Goal: Task Accomplishment & Management: Use online tool/utility

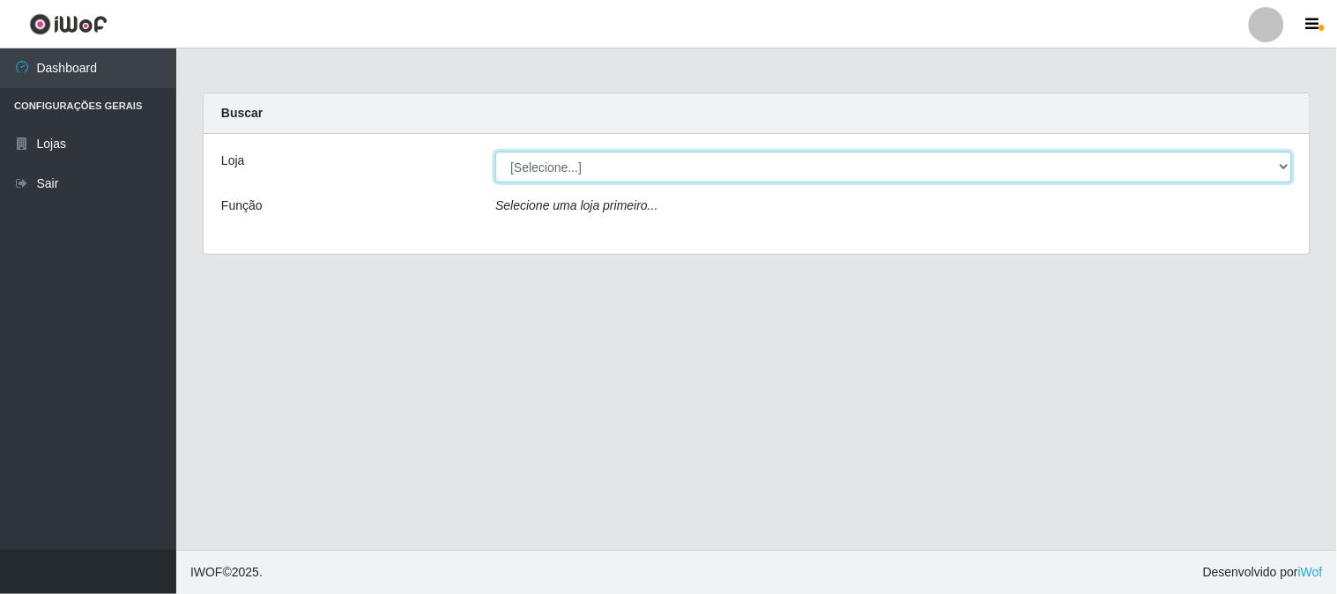
click at [579, 170] on select "[Selecione...] Rede Compras Supermercados - LOJA 1" at bounding box center [893, 167] width 797 height 31
select select "158"
click at [495, 152] on select "[Selecione...] Rede Compras Supermercados - LOJA 1" at bounding box center [893, 167] width 797 height 31
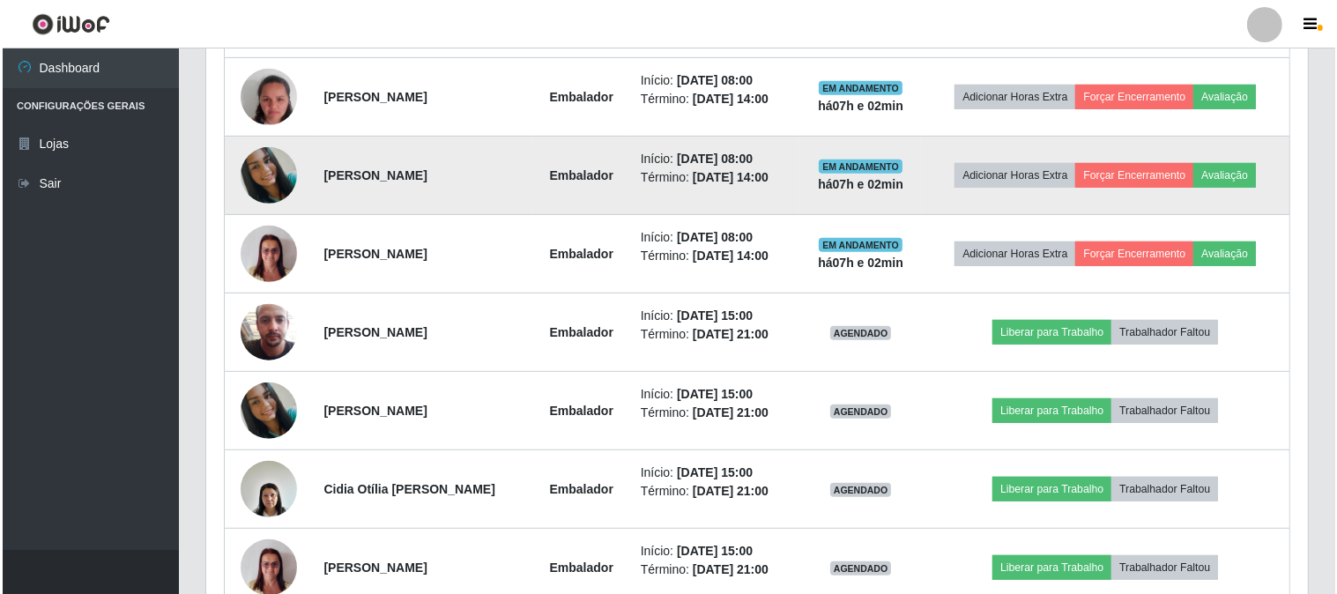
scroll to position [695, 0]
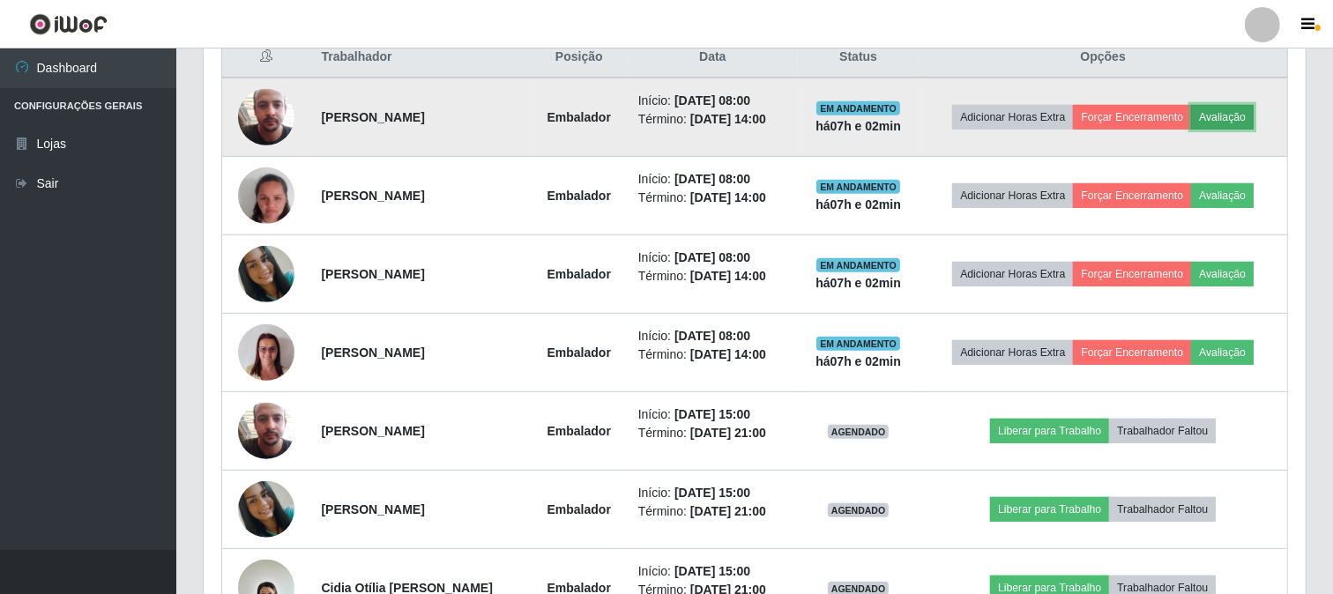
click at [1221, 117] on button "Avaliação" at bounding box center [1222, 117] width 63 height 25
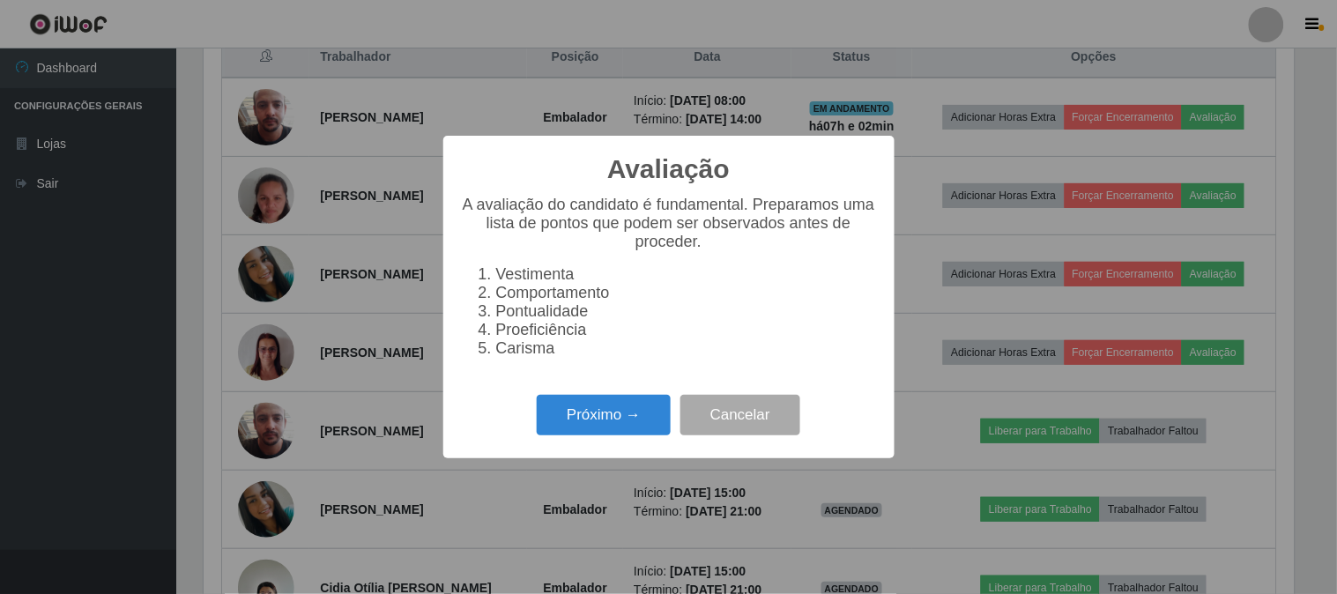
scroll to position [365, 1091]
click at [585, 415] on button "Próximo →" at bounding box center [604, 415] width 134 height 41
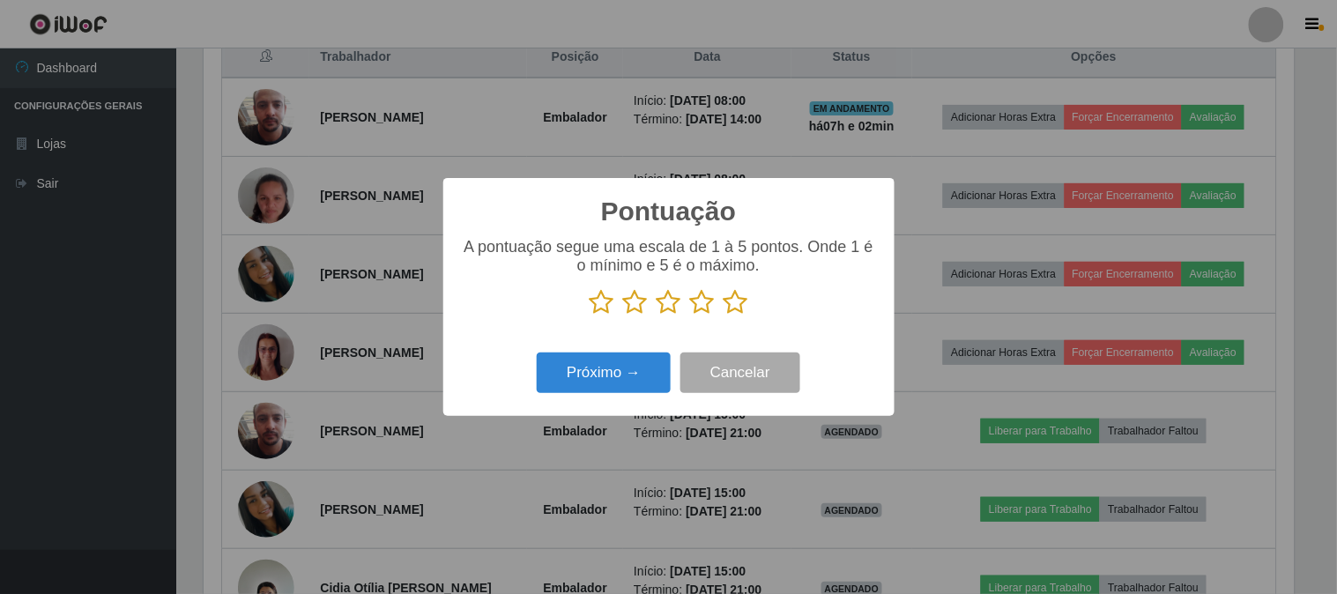
scroll to position [881265, 880539]
click at [734, 305] on icon at bounding box center [736, 302] width 25 height 26
click at [724, 316] on input "radio" at bounding box center [724, 316] width 0 height 0
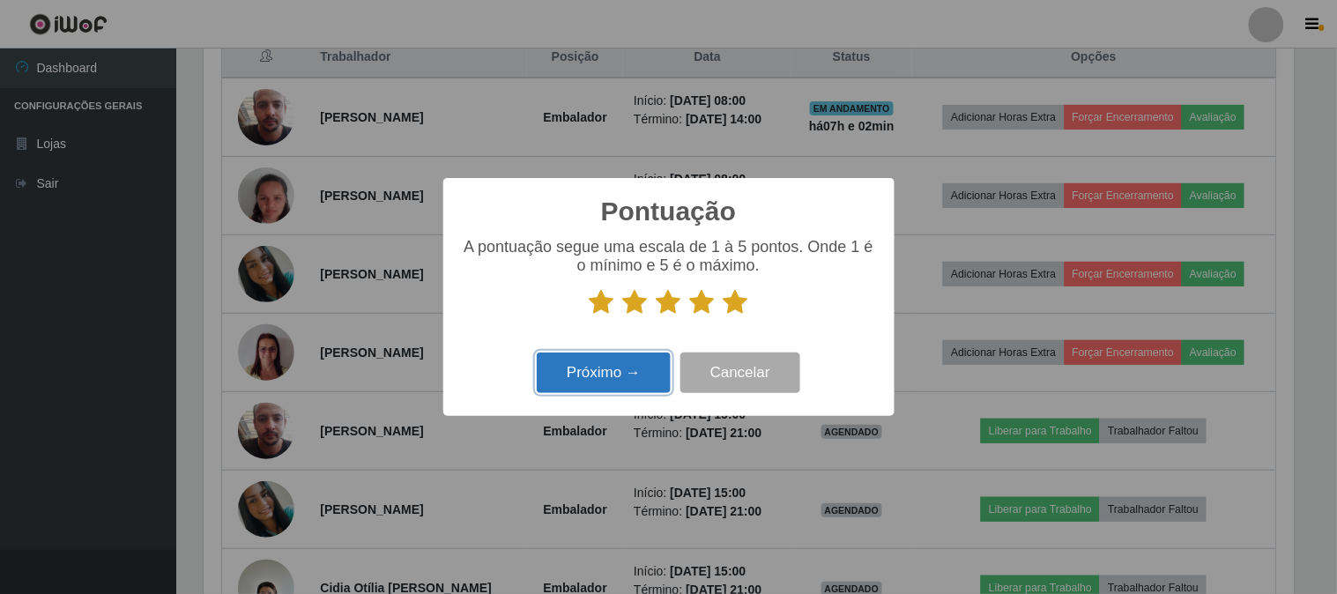
click at [623, 371] on button "Próximo →" at bounding box center [604, 373] width 134 height 41
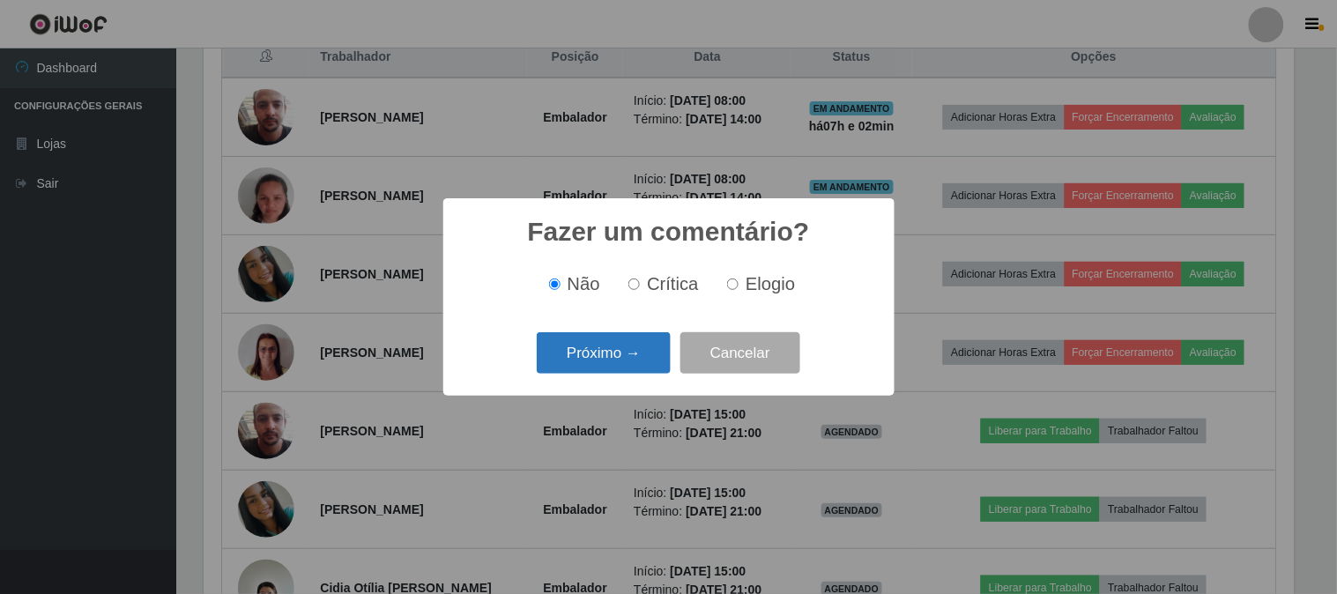
click at [638, 344] on button "Próximo →" at bounding box center [604, 352] width 134 height 41
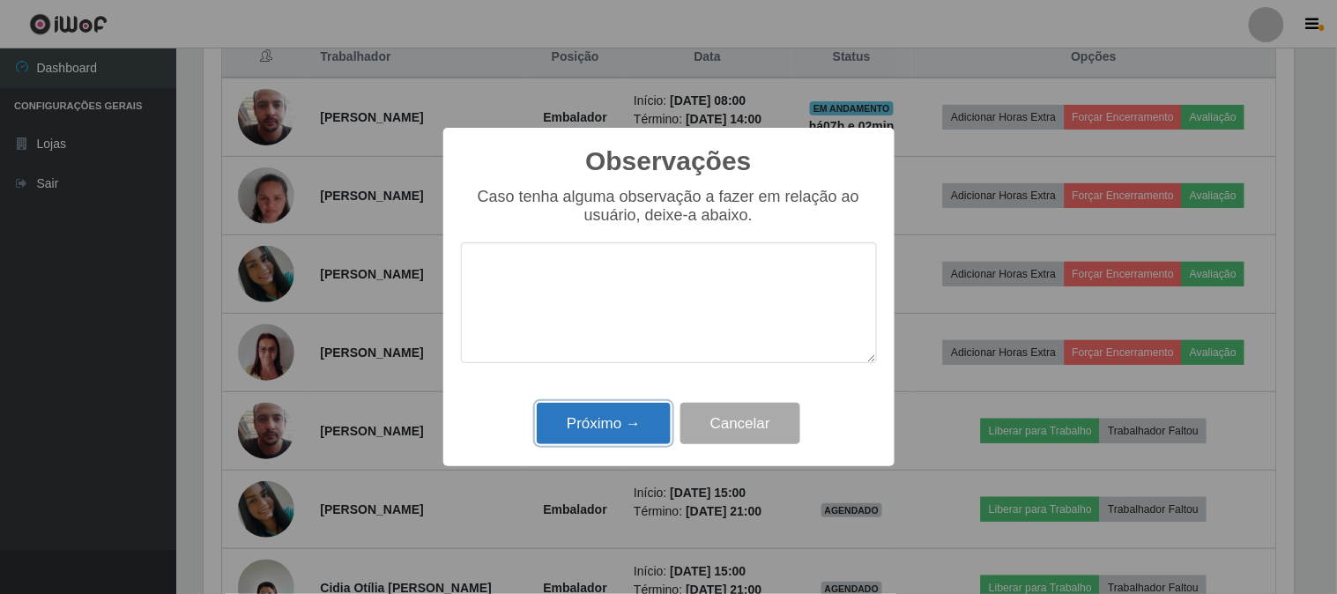
click at [623, 429] on button "Próximo →" at bounding box center [604, 423] width 134 height 41
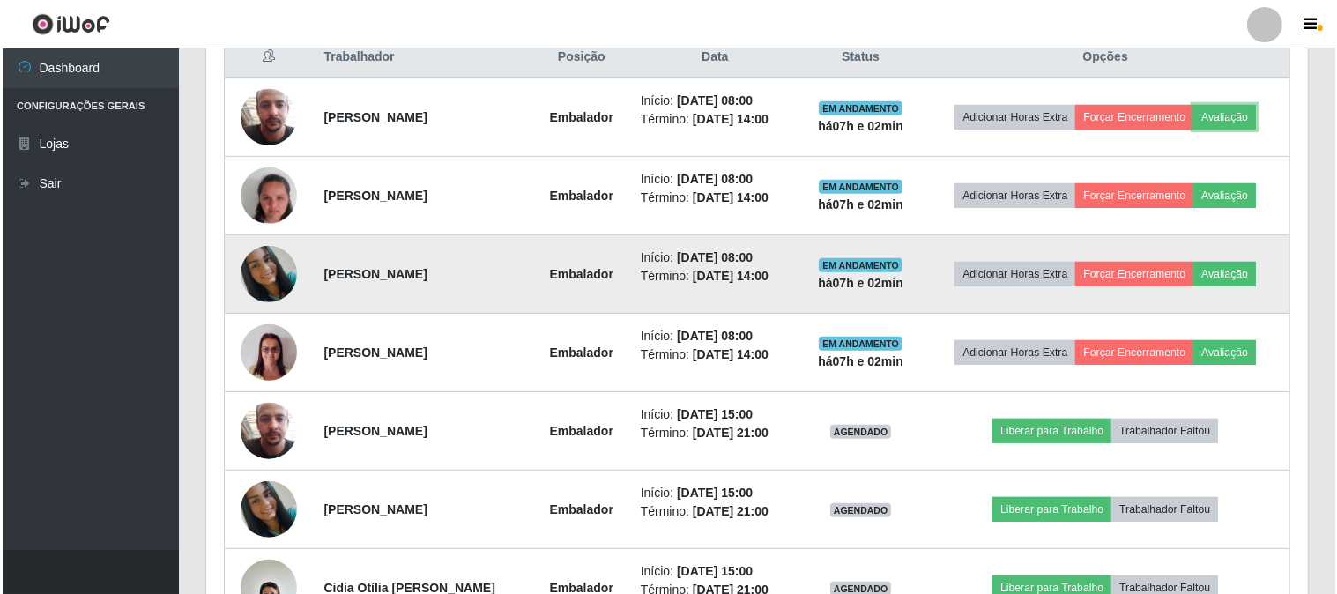
scroll to position [365, 1102]
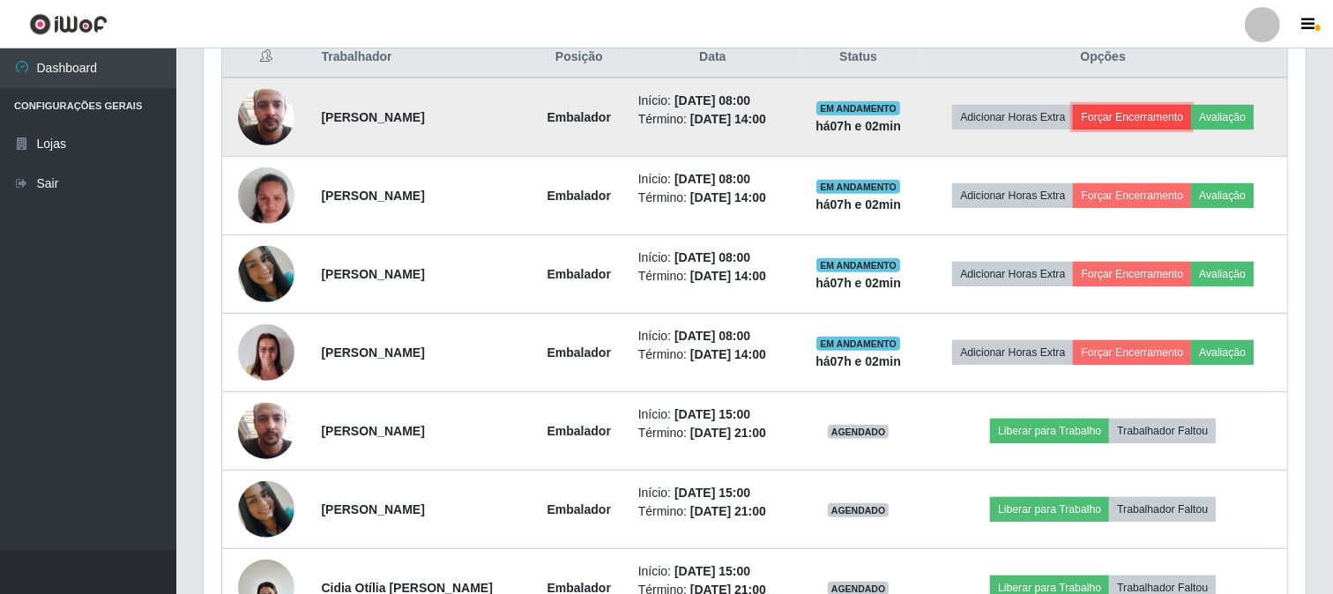
click at [1165, 115] on button "Forçar Encerramento" at bounding box center [1132, 117] width 118 height 25
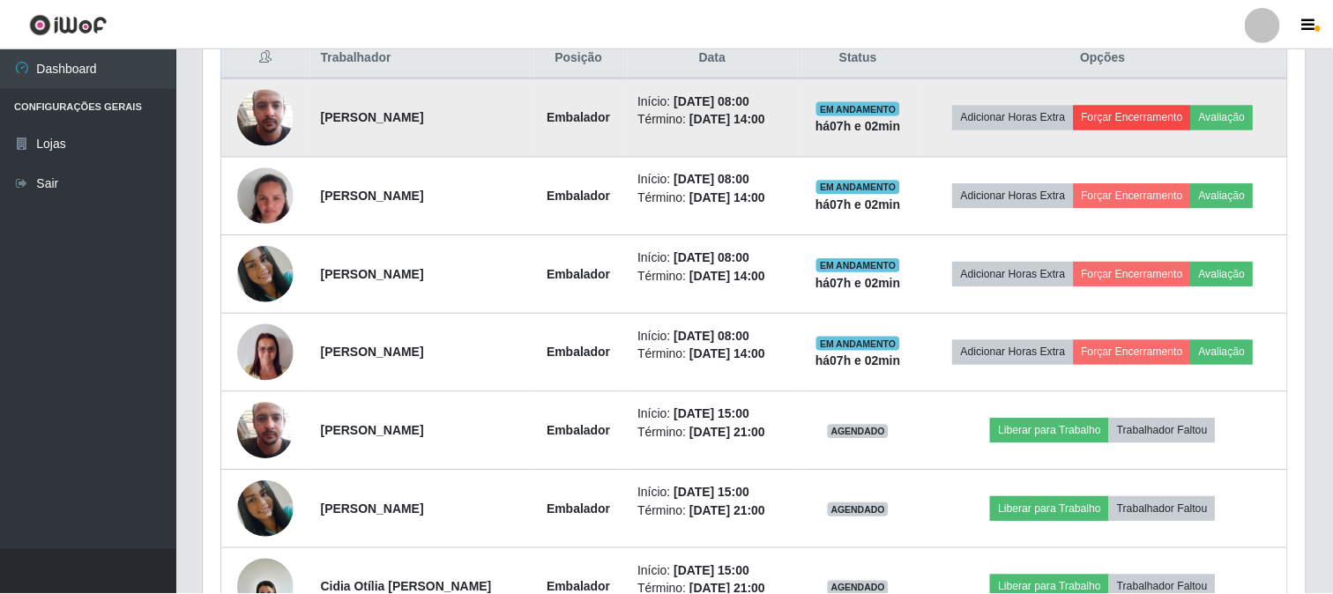
scroll to position [365, 1091]
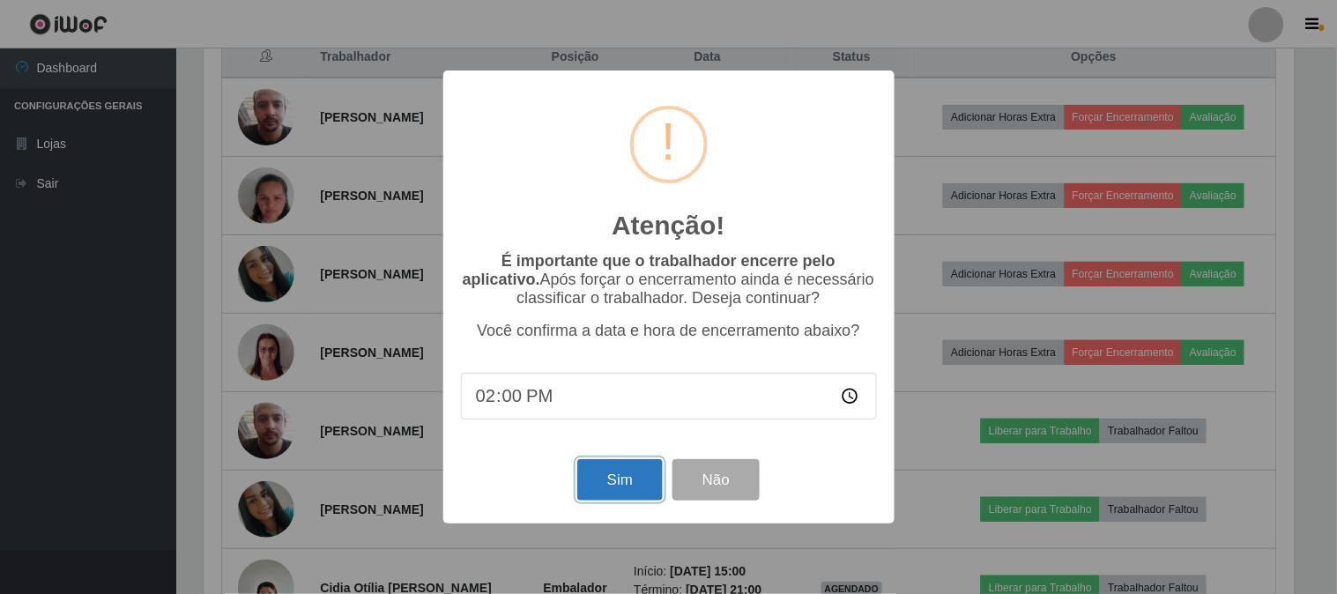
click at [614, 485] on button "Sim" at bounding box center [620, 479] width 86 height 41
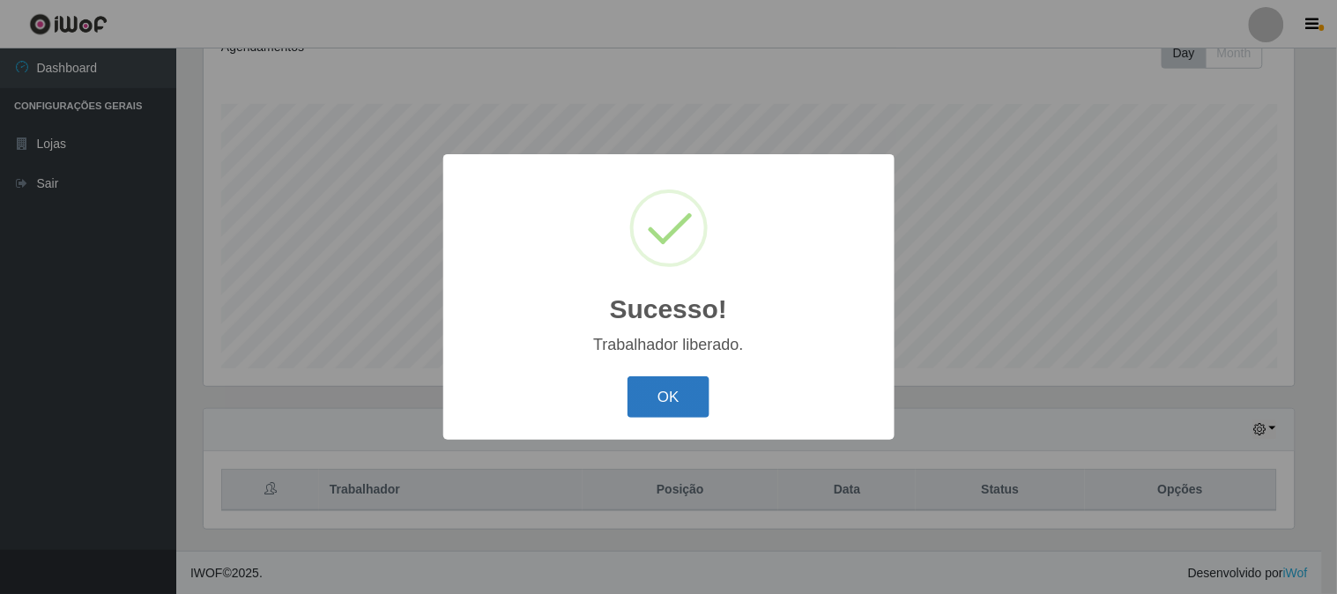
click at [684, 406] on button "OK" at bounding box center [669, 396] width 82 height 41
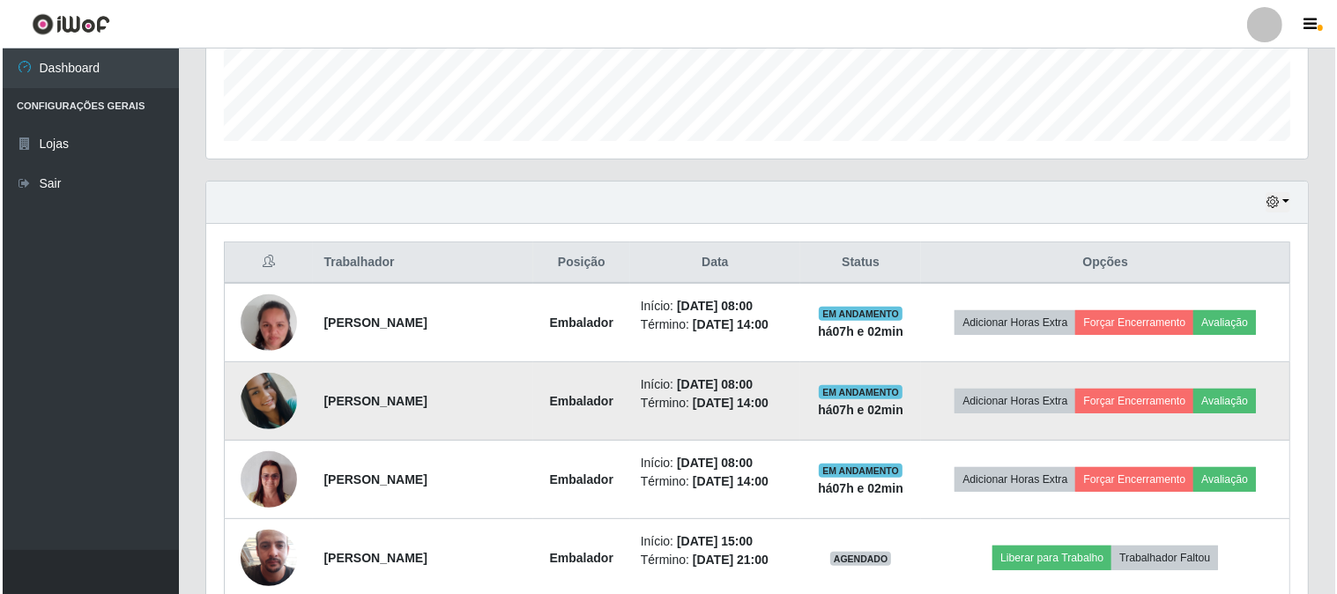
scroll to position [587, 0]
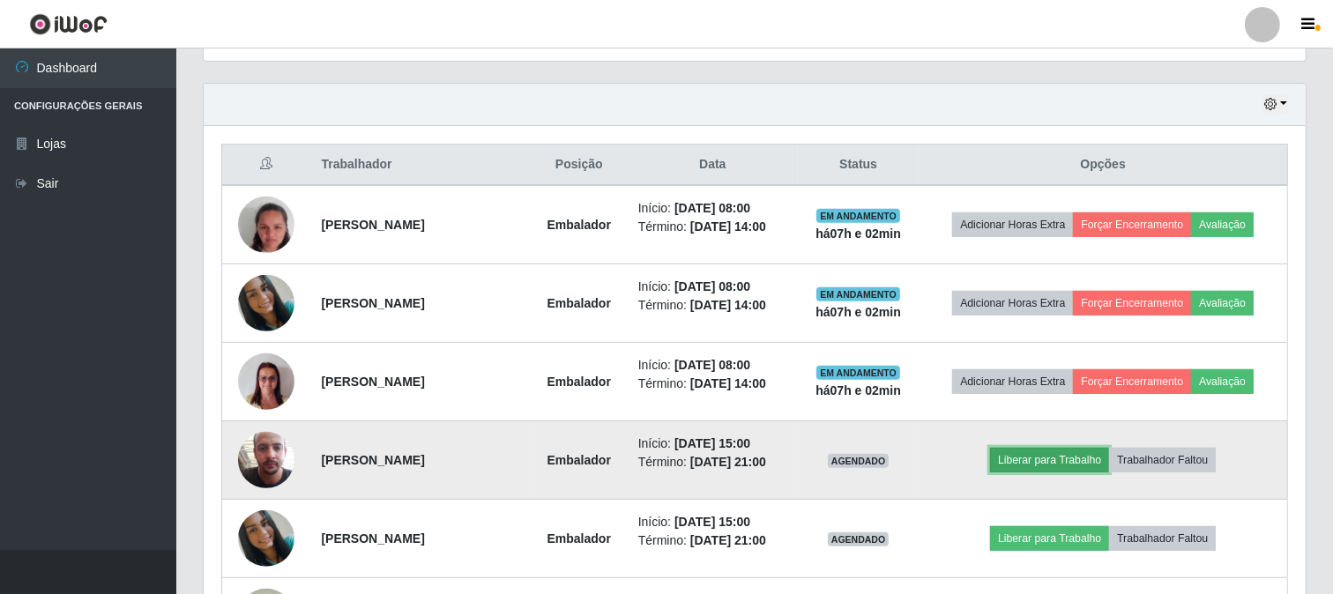
click at [1052, 454] on button "Liberar para Trabalho" at bounding box center [1049, 460] width 119 height 25
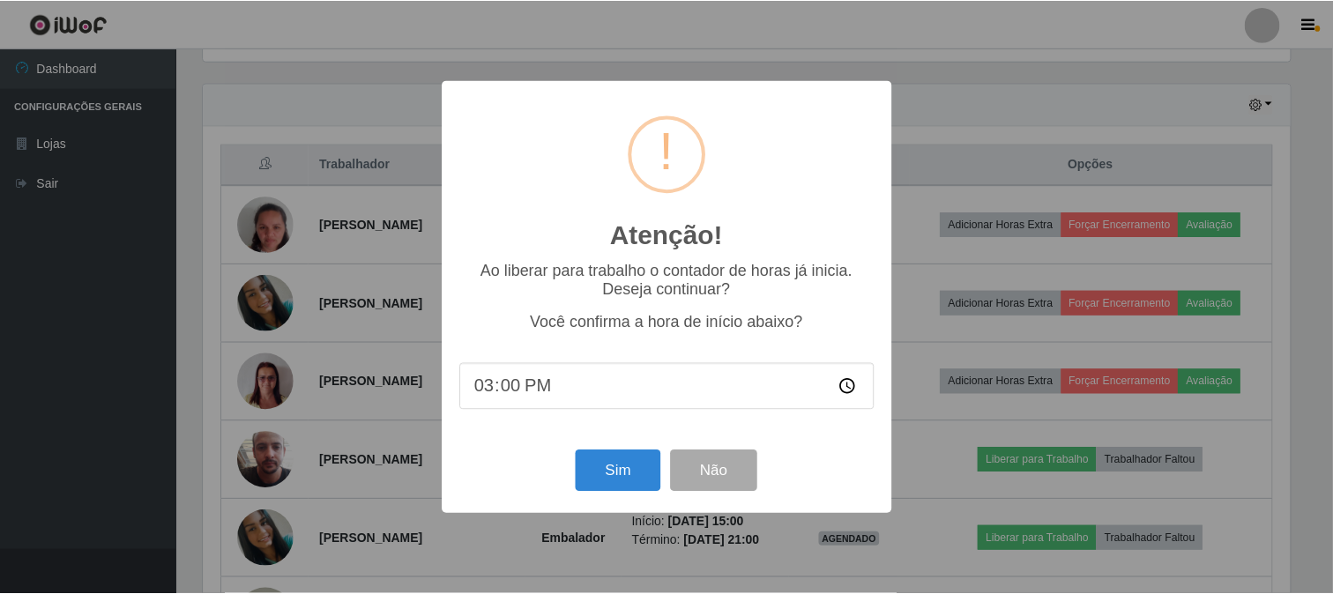
scroll to position [365, 1091]
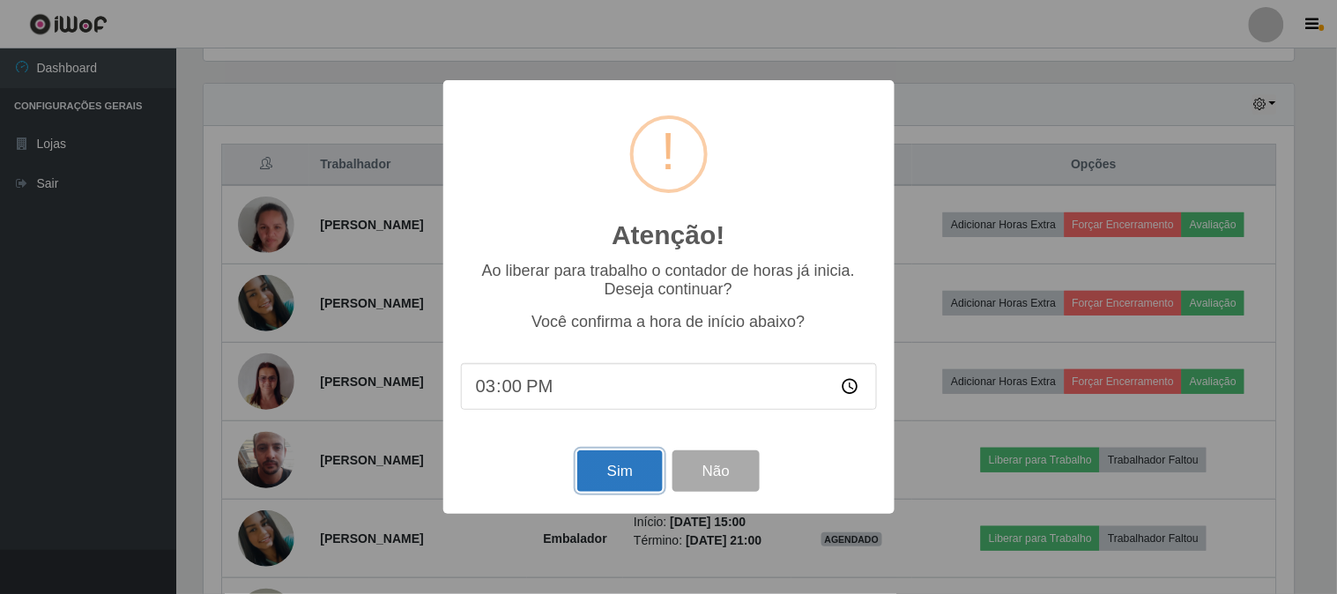
click at [628, 474] on button "Sim" at bounding box center [620, 471] width 86 height 41
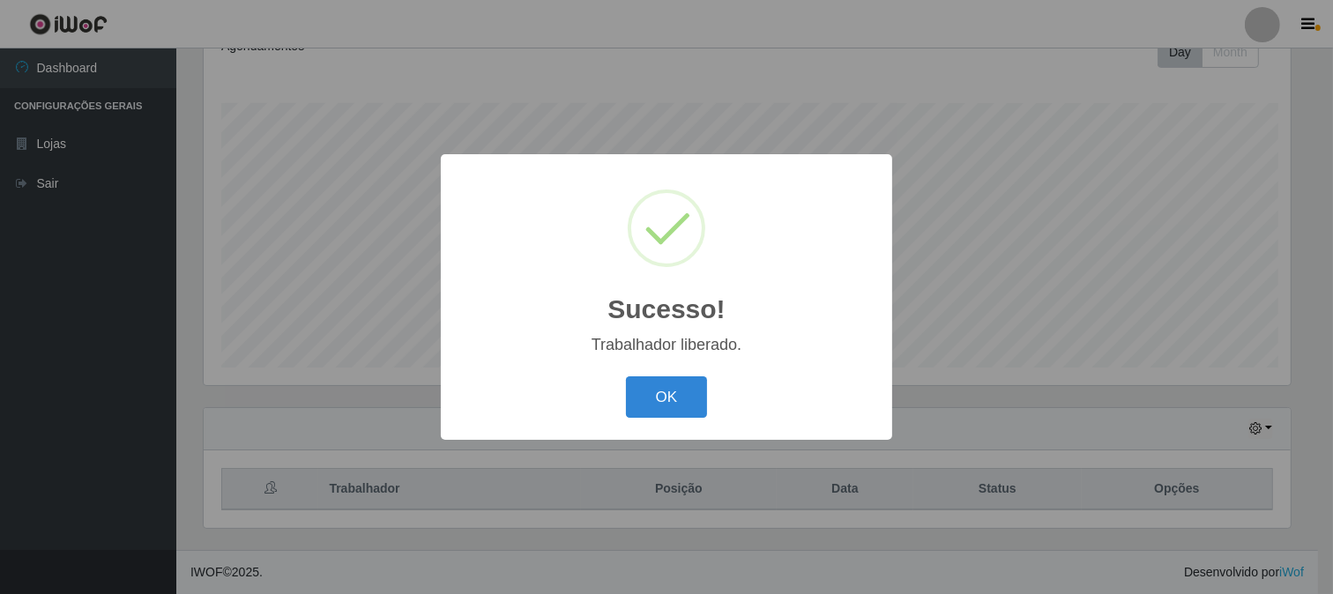
scroll to position [0, 0]
click at [658, 394] on button "OK" at bounding box center [669, 396] width 82 height 41
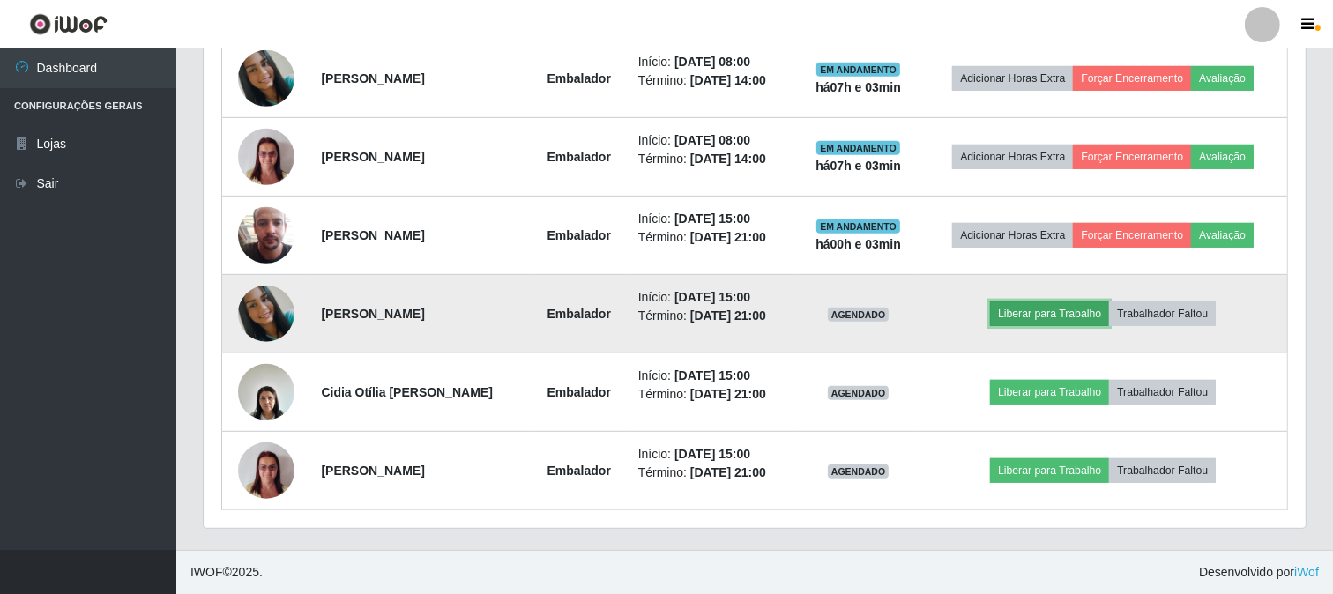
click at [1020, 309] on button "Liberar para Trabalho" at bounding box center [1049, 314] width 119 height 25
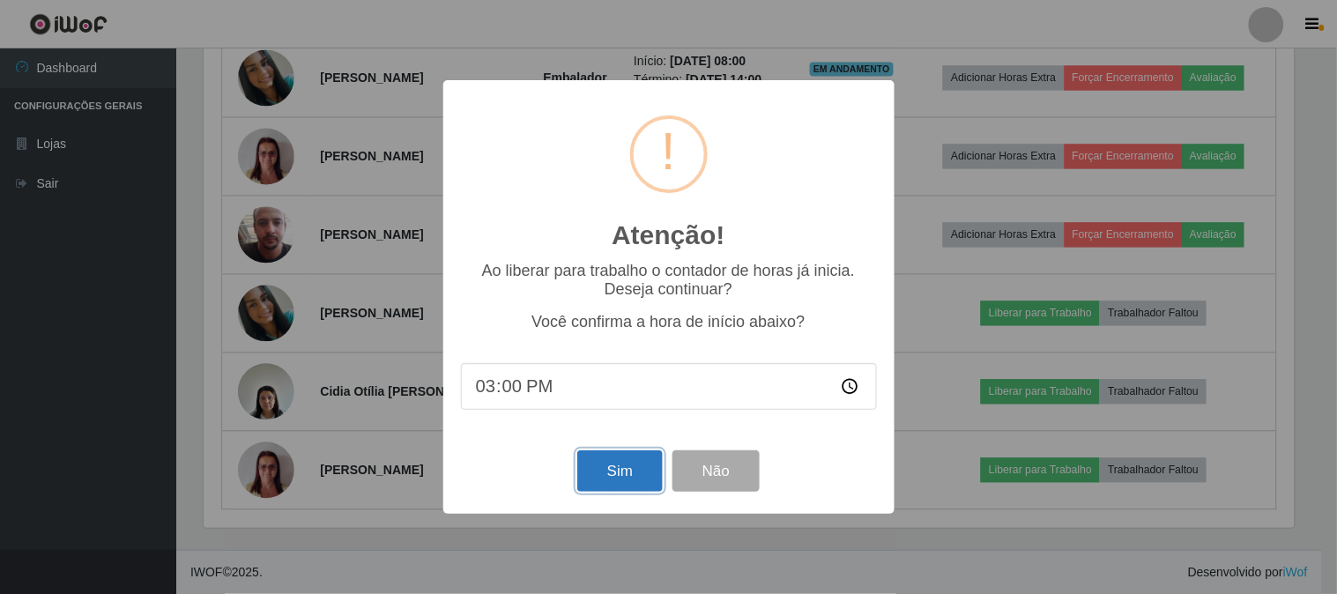
click at [623, 478] on button "Sim" at bounding box center [620, 471] width 86 height 41
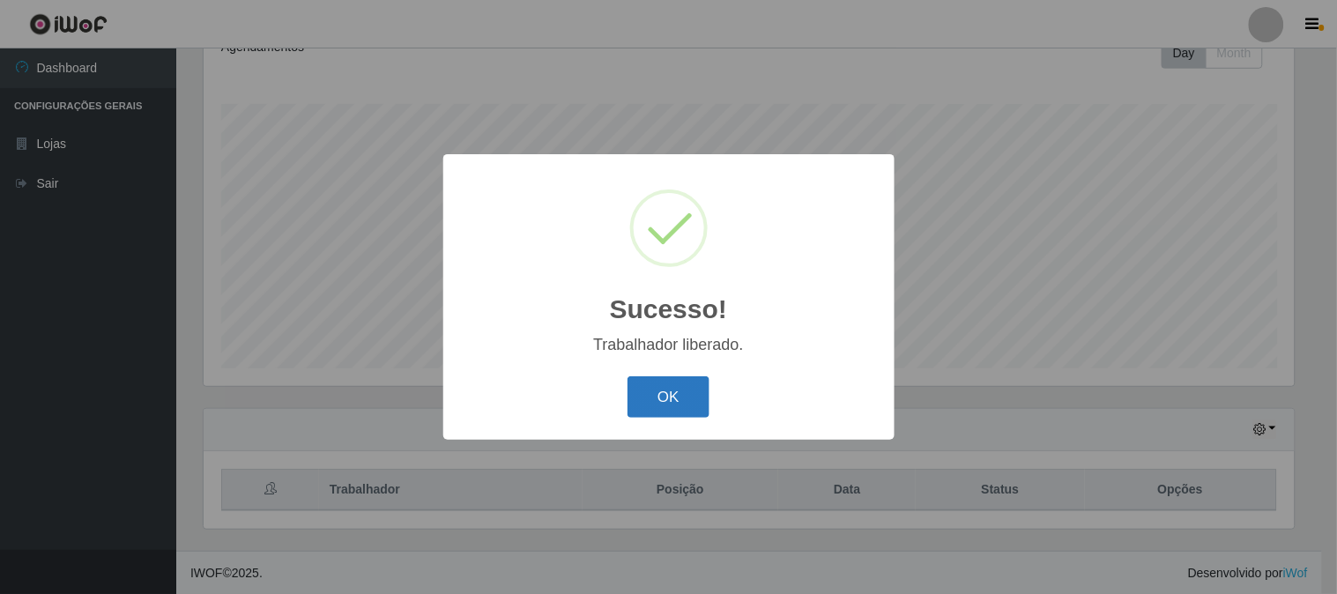
click at [673, 390] on button "OK" at bounding box center [669, 396] width 82 height 41
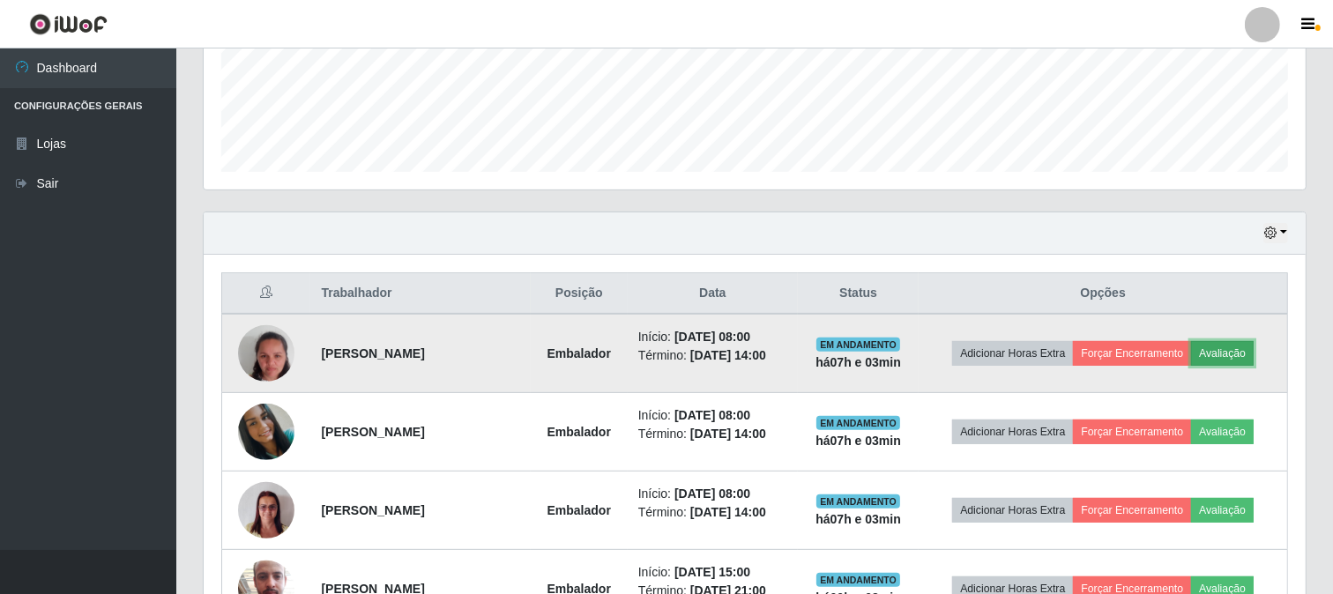
click at [1234, 349] on button "Avaliação" at bounding box center [1222, 353] width 63 height 25
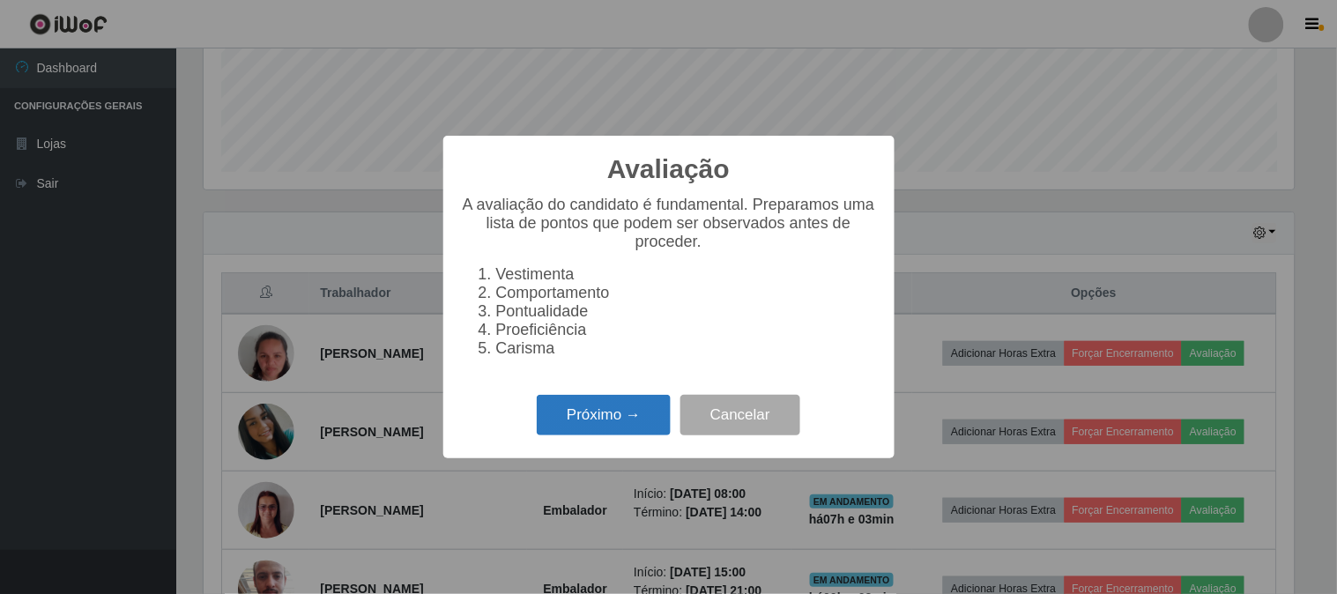
click at [595, 409] on button "Próximo →" at bounding box center [604, 415] width 134 height 41
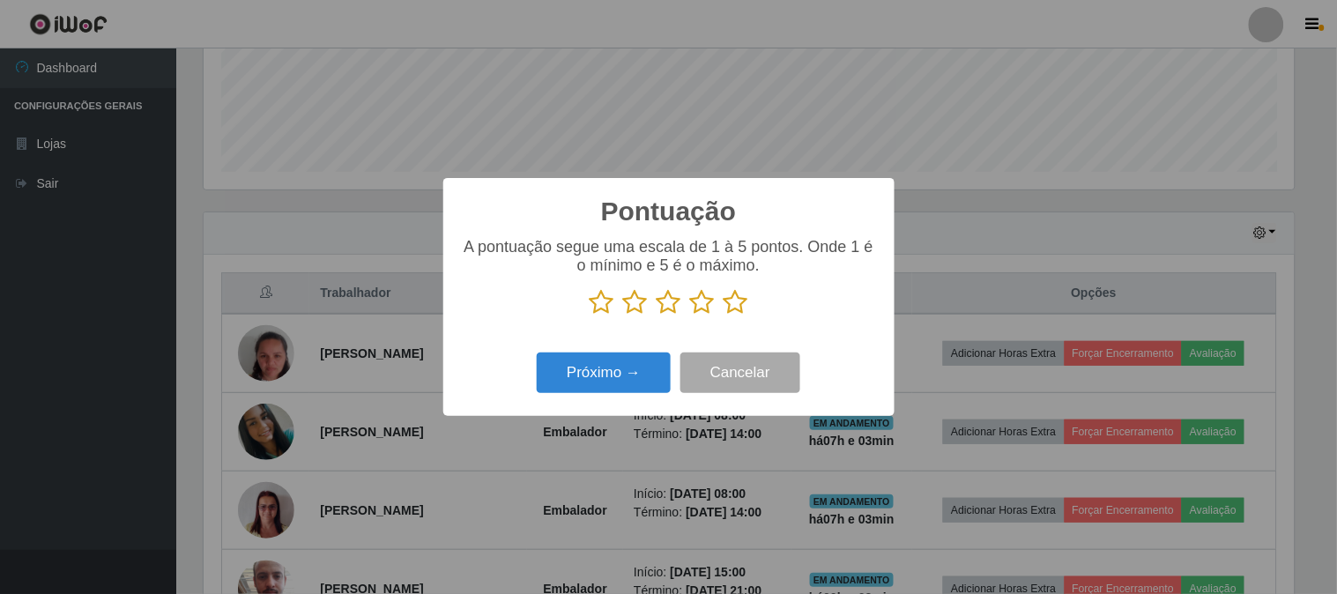
click at [738, 303] on icon at bounding box center [736, 302] width 25 height 26
click at [724, 316] on input "radio" at bounding box center [724, 316] width 0 height 0
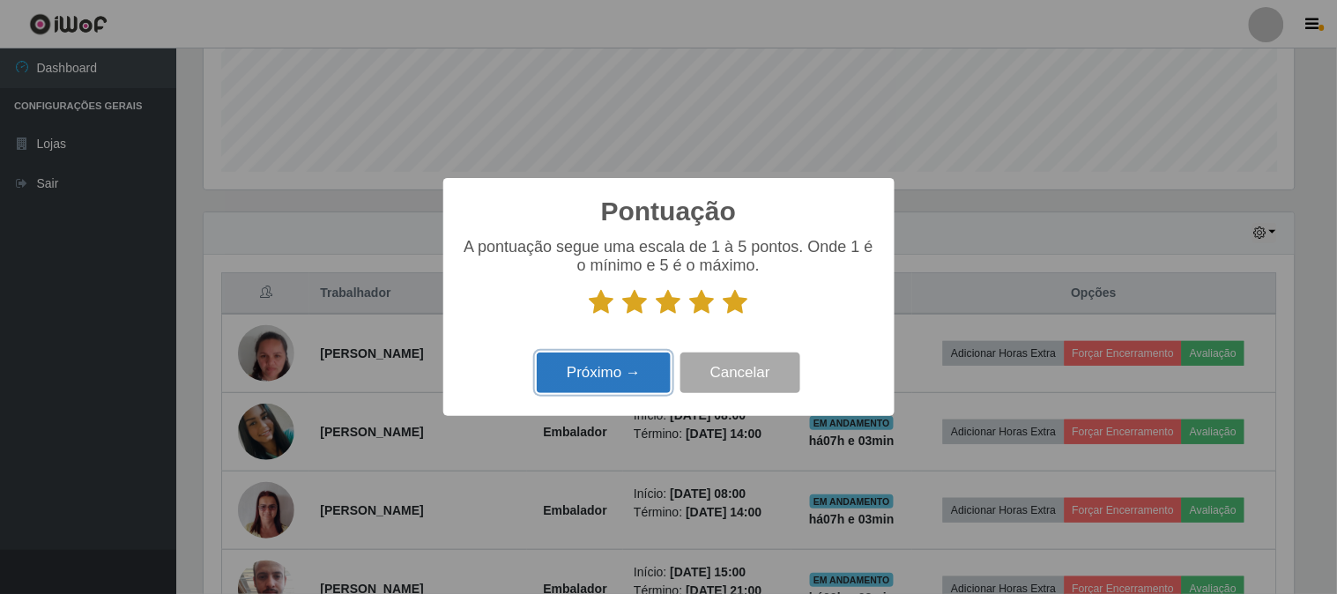
click at [592, 371] on button "Próximo →" at bounding box center [604, 373] width 134 height 41
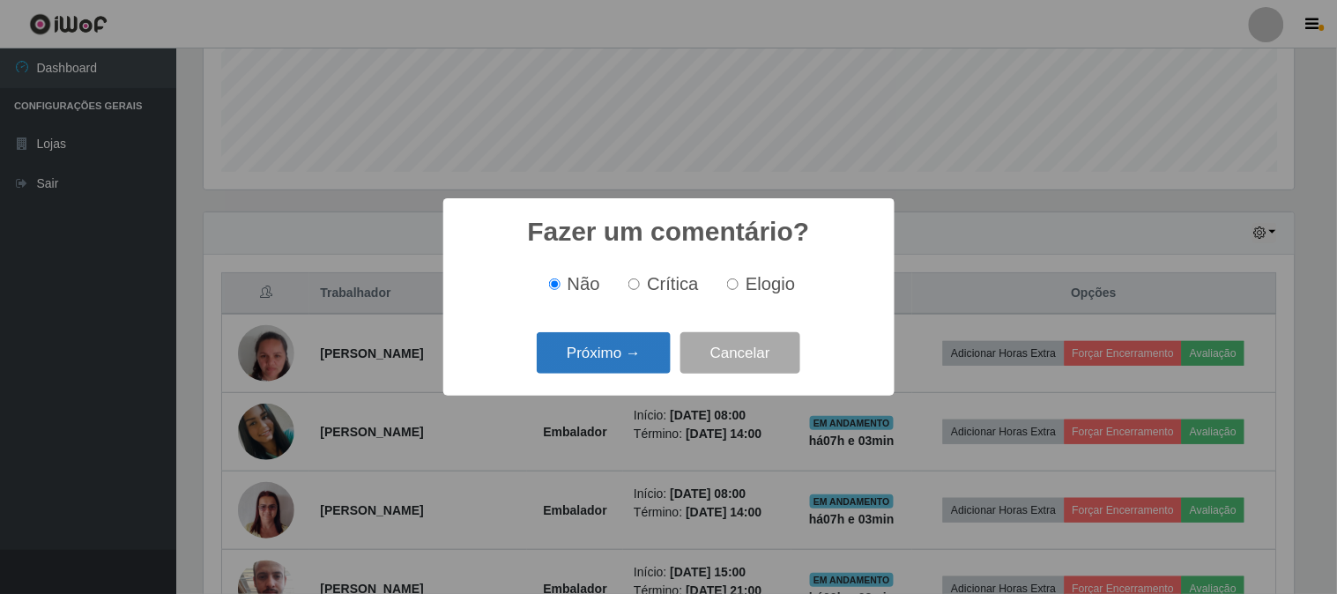
click at [639, 350] on button "Próximo →" at bounding box center [604, 352] width 134 height 41
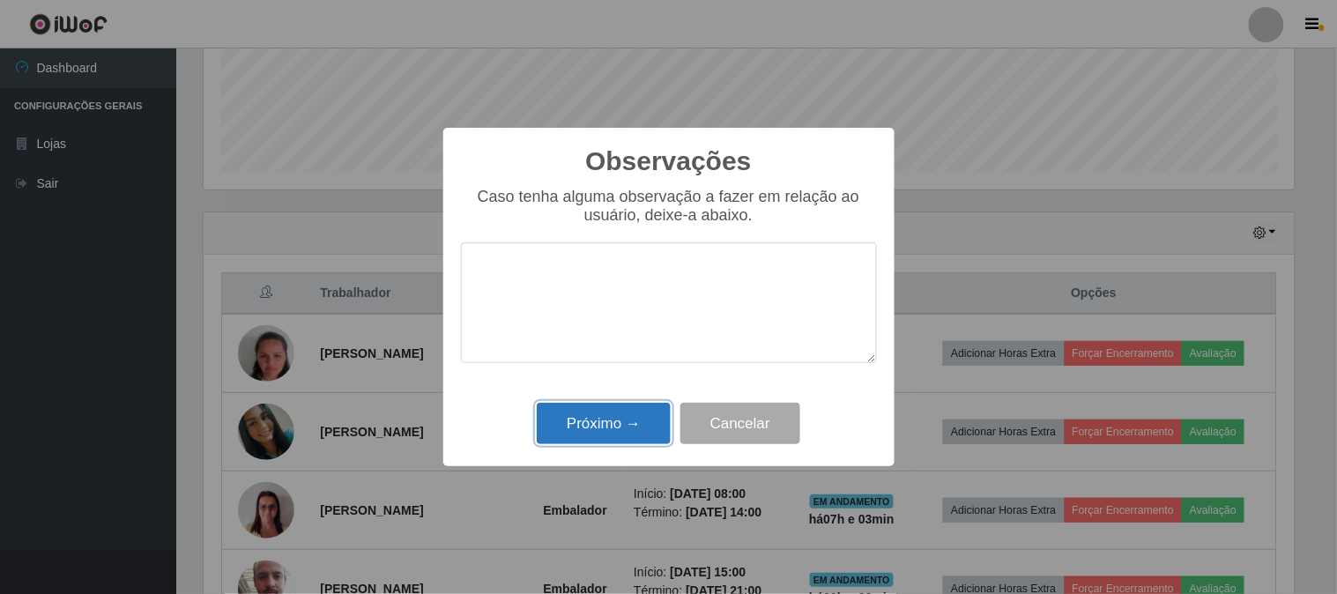
click at [614, 421] on button "Próximo →" at bounding box center [604, 423] width 134 height 41
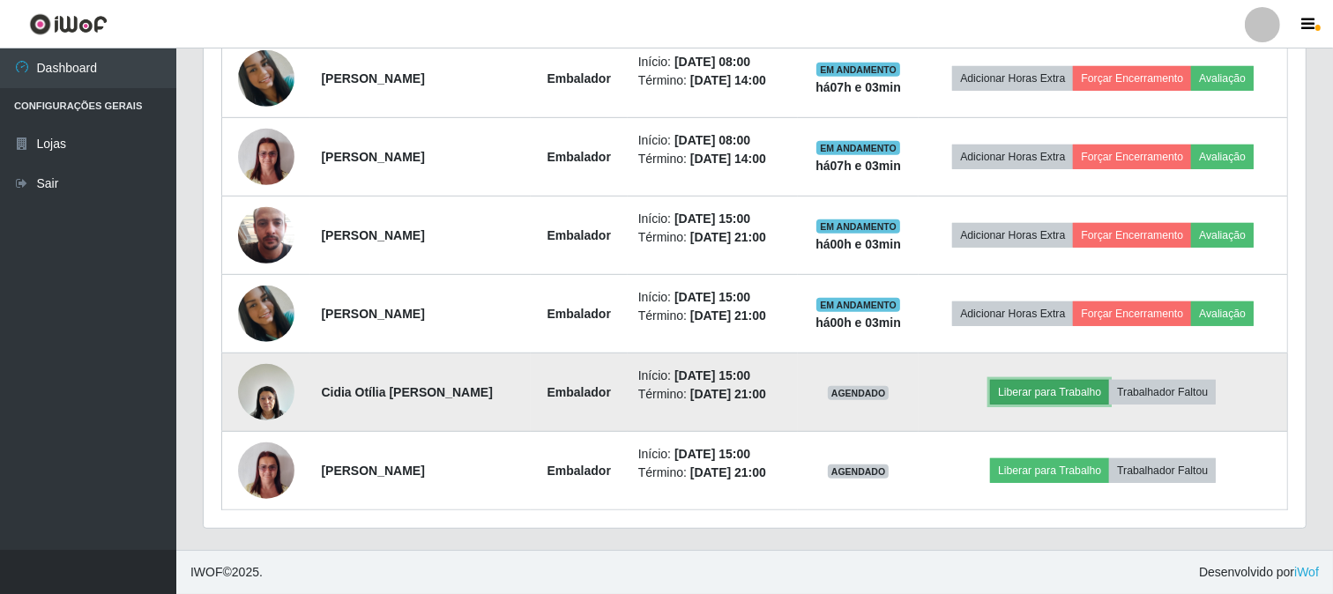
click at [1065, 388] on button "Liberar para Trabalho" at bounding box center [1049, 392] width 119 height 25
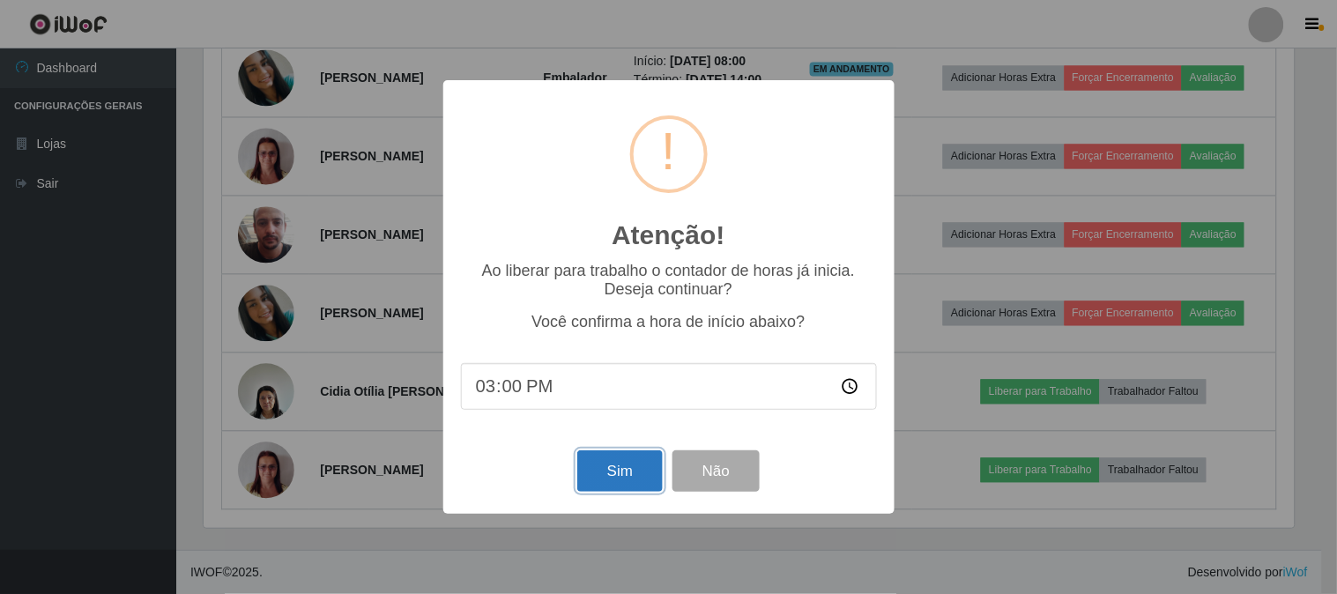
click at [595, 473] on button "Sim" at bounding box center [620, 471] width 86 height 41
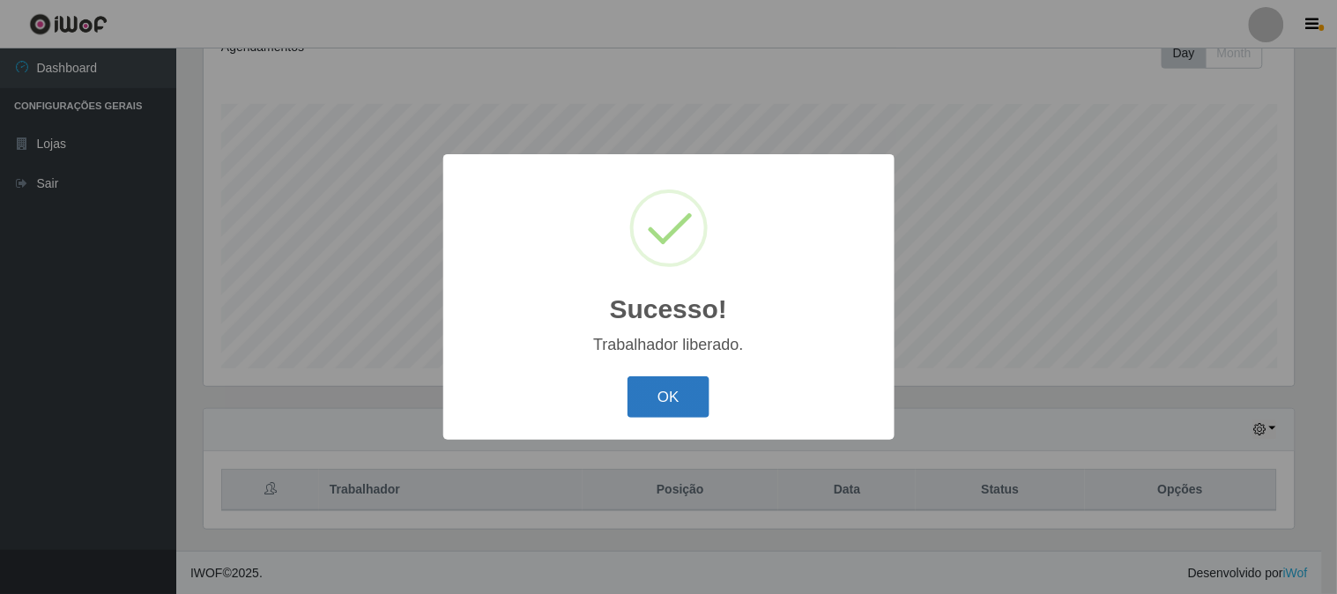
click at [664, 400] on button "OK" at bounding box center [669, 396] width 82 height 41
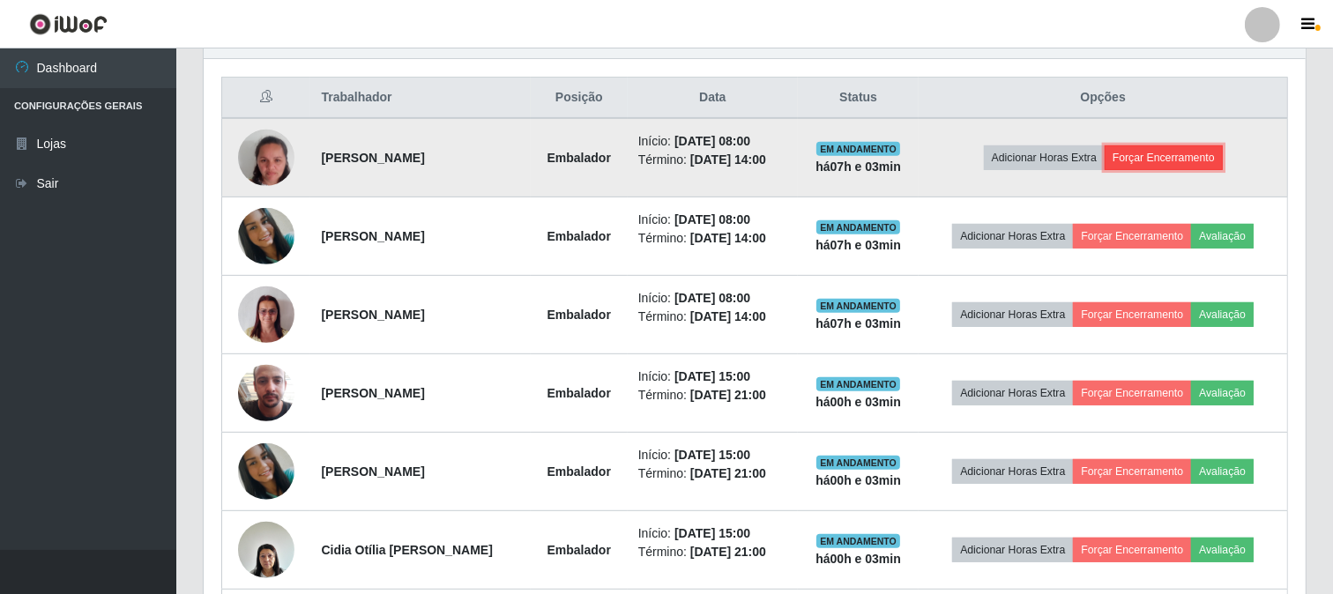
click at [1169, 159] on button "Forçar Encerramento" at bounding box center [1164, 157] width 118 height 25
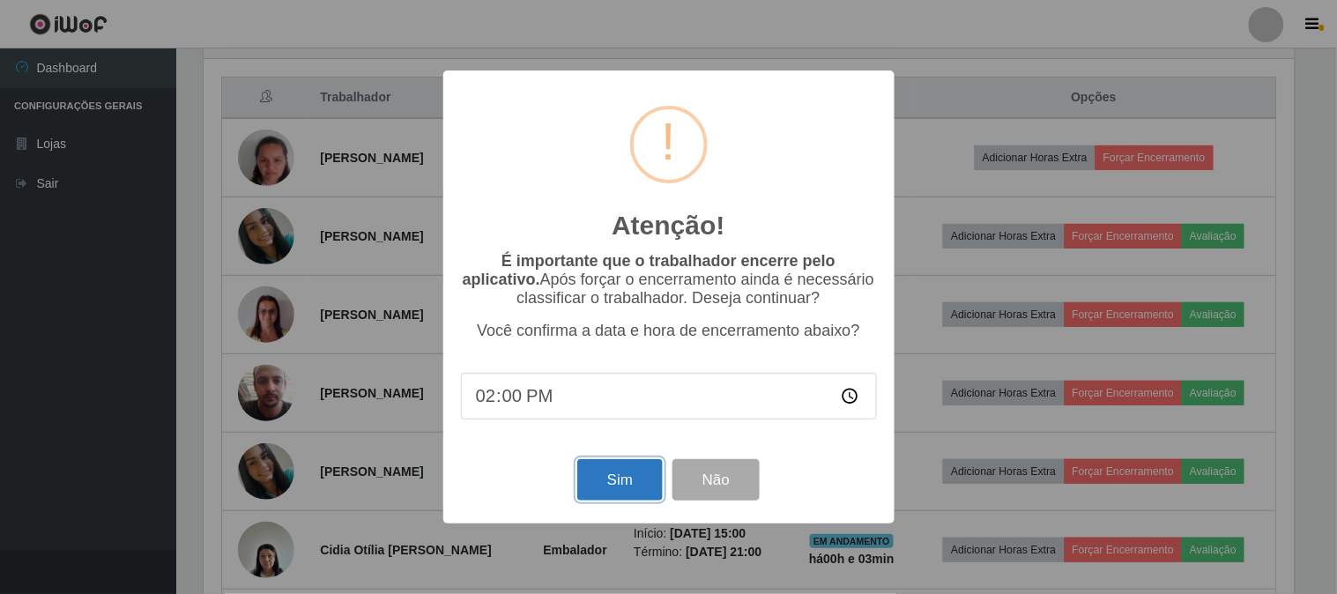
click at [622, 487] on button "Sim" at bounding box center [620, 479] width 86 height 41
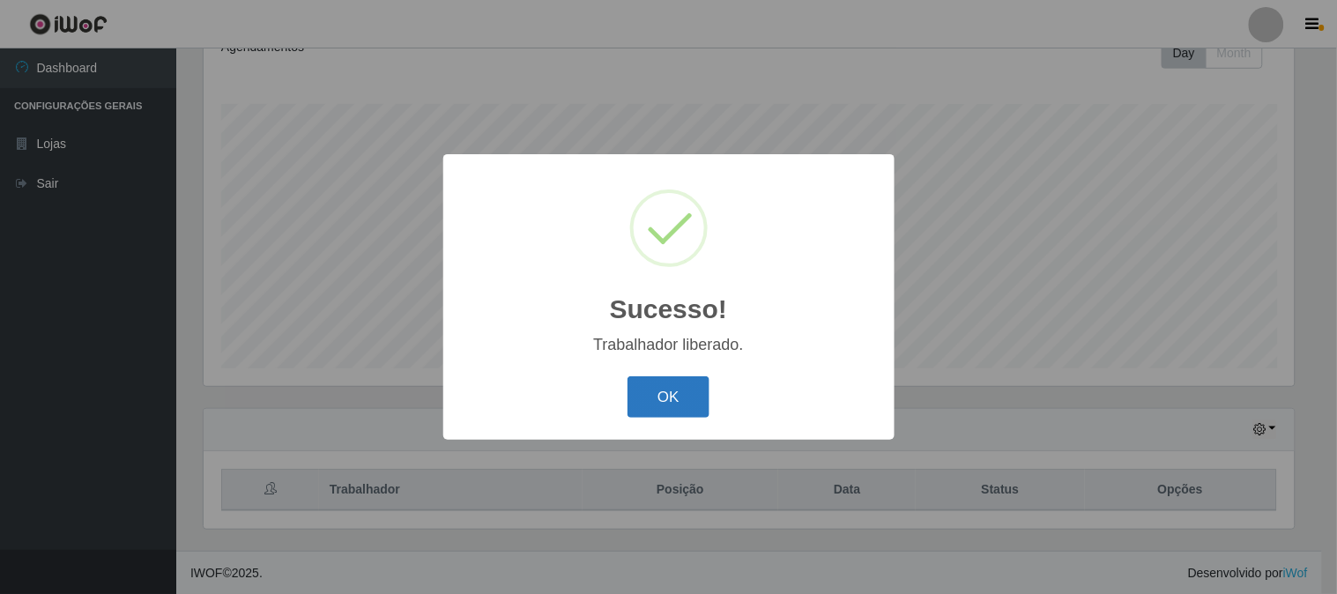
click at [665, 392] on button "OK" at bounding box center [669, 396] width 82 height 41
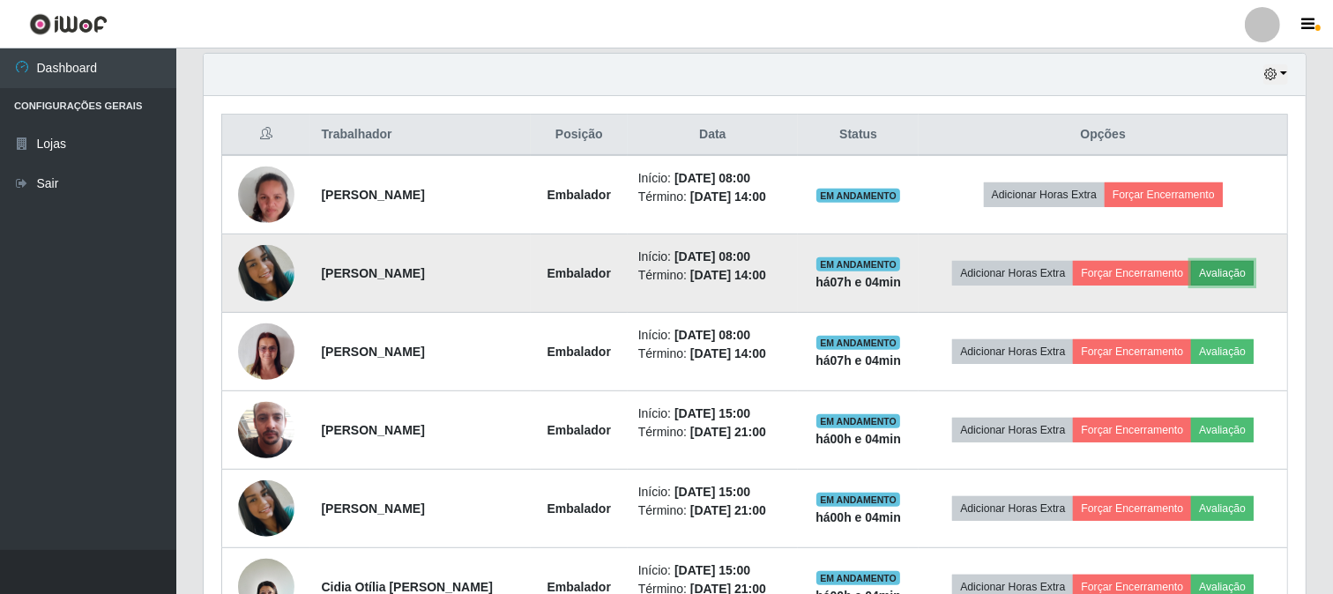
click at [1228, 270] on button "Avaliação" at bounding box center [1222, 273] width 63 height 25
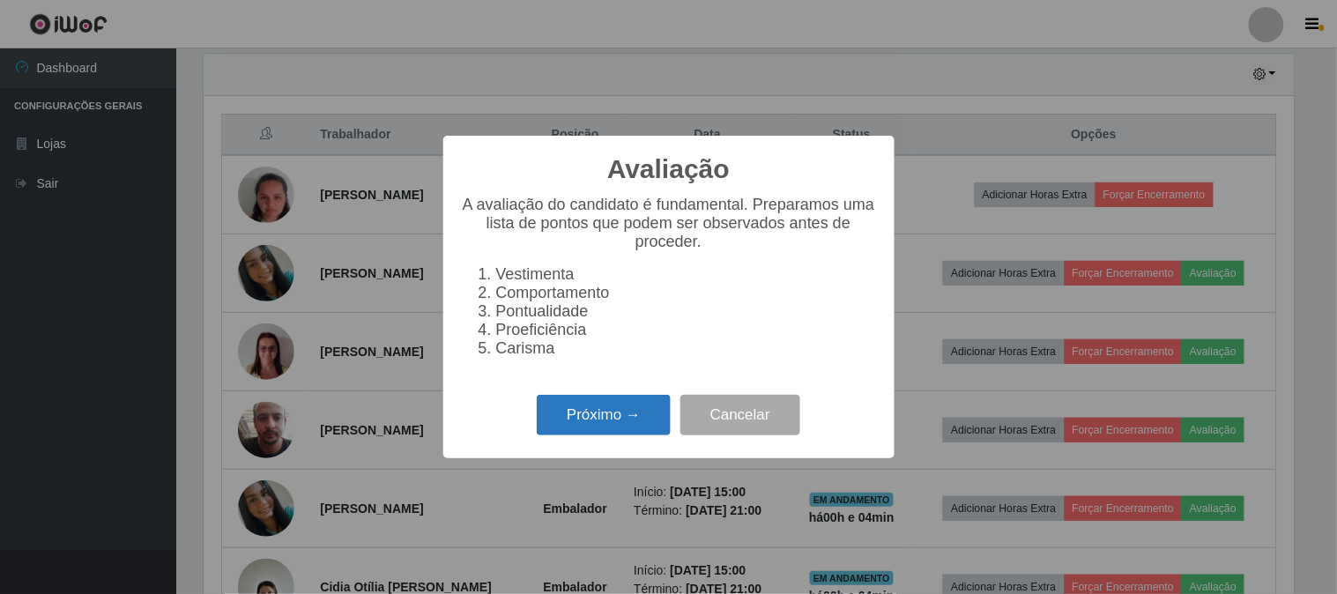
click at [615, 407] on button "Próximo →" at bounding box center [604, 415] width 134 height 41
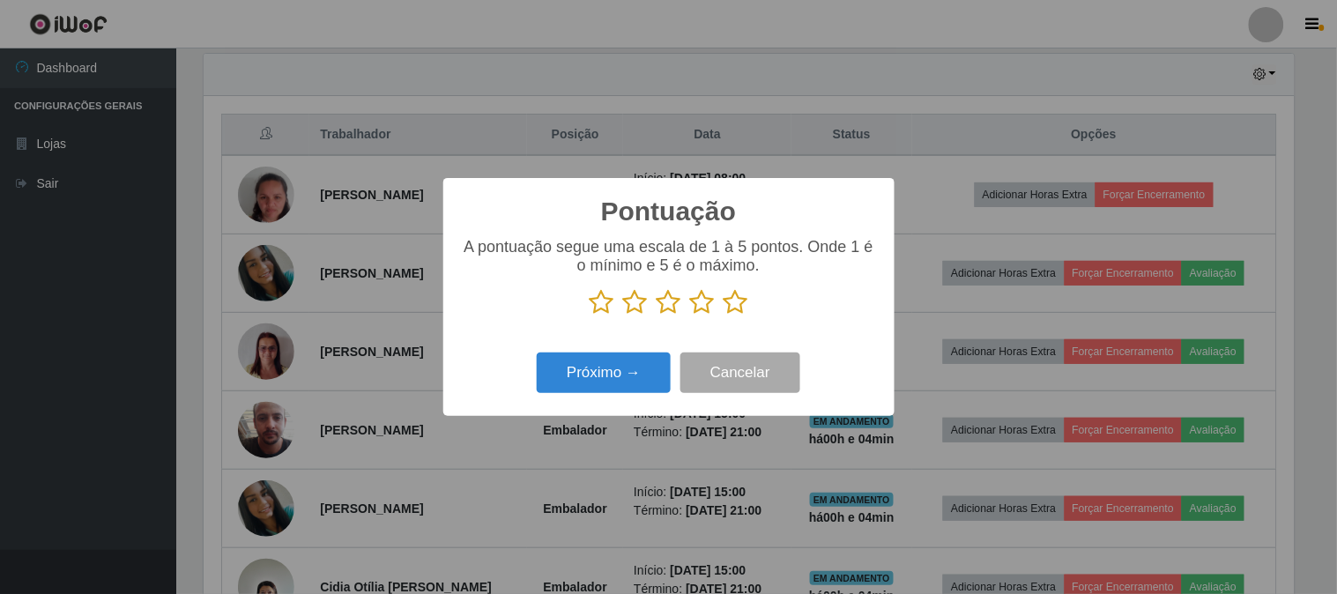
click at [743, 302] on icon at bounding box center [736, 302] width 25 height 26
click at [724, 316] on input "radio" at bounding box center [724, 316] width 0 height 0
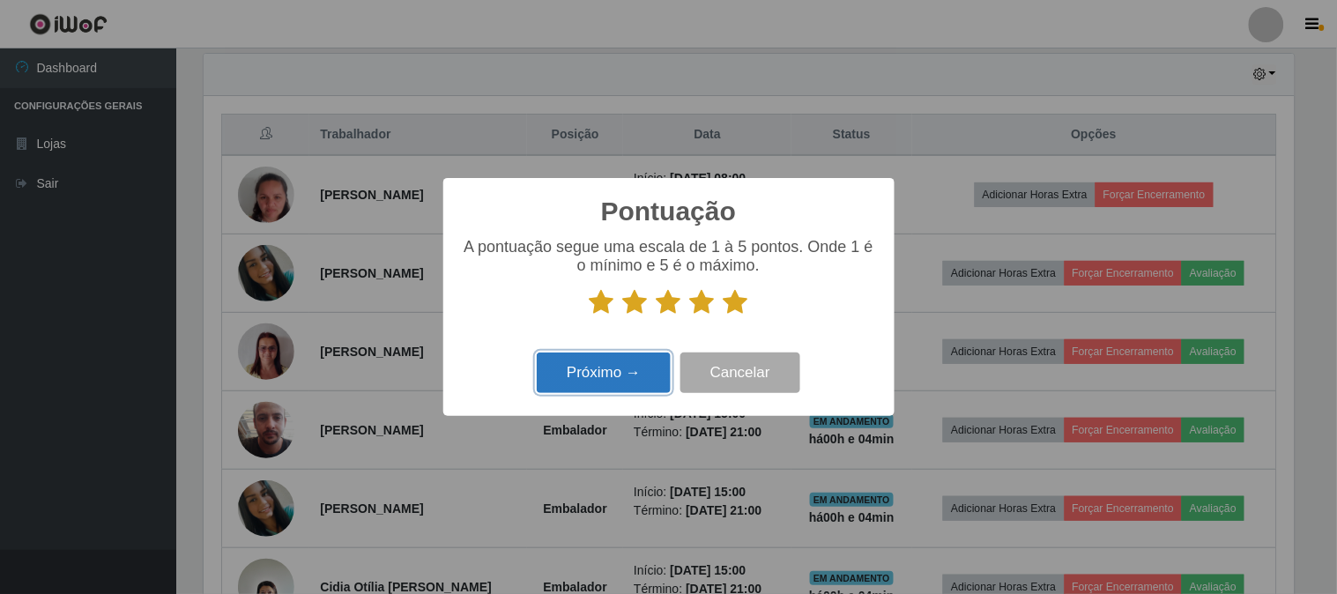
click at [598, 382] on button "Próximo →" at bounding box center [604, 373] width 134 height 41
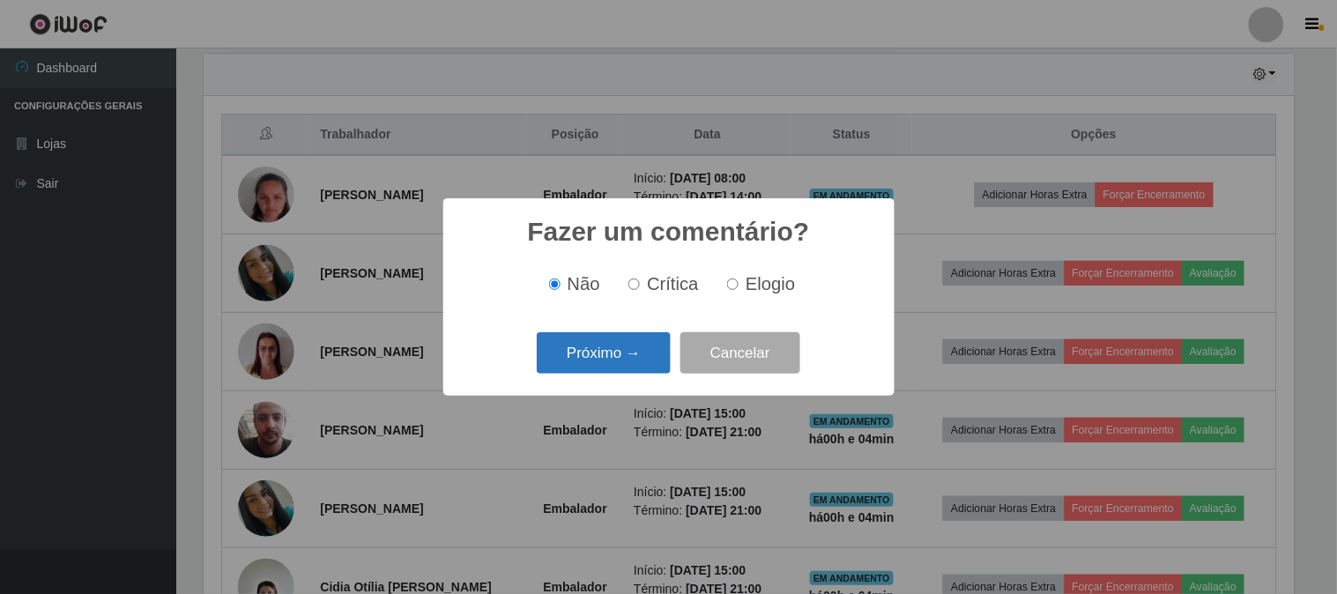
click at [618, 355] on button "Próximo →" at bounding box center [604, 352] width 134 height 41
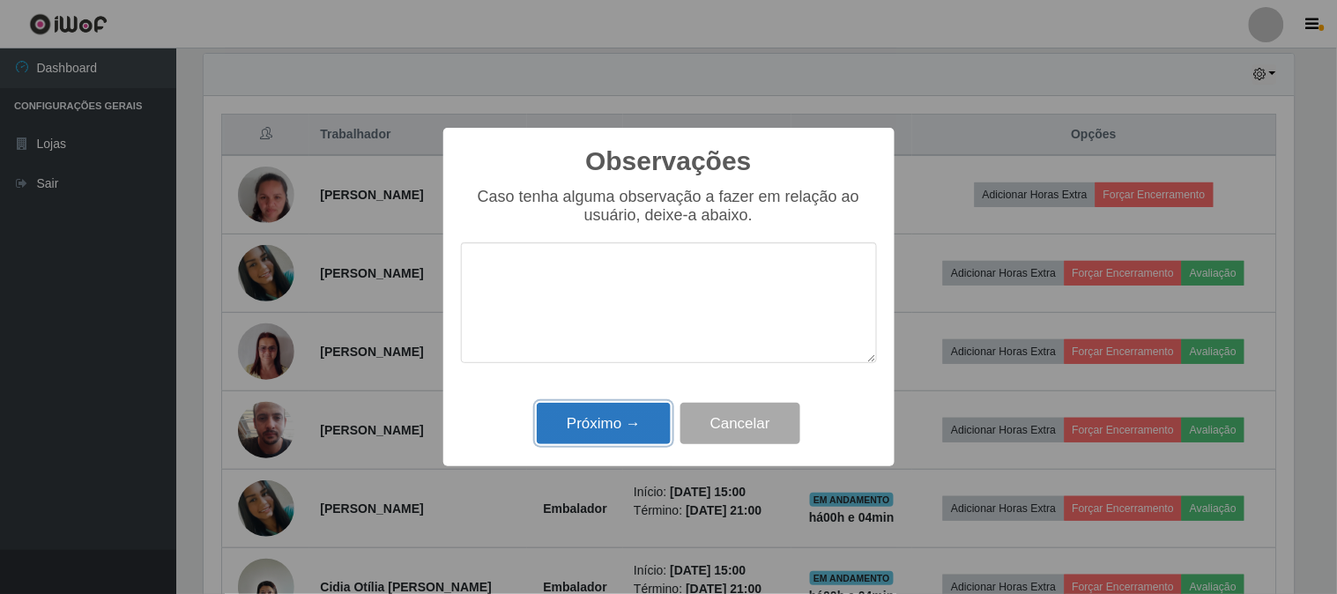
click at [588, 429] on button "Próximo →" at bounding box center [604, 423] width 134 height 41
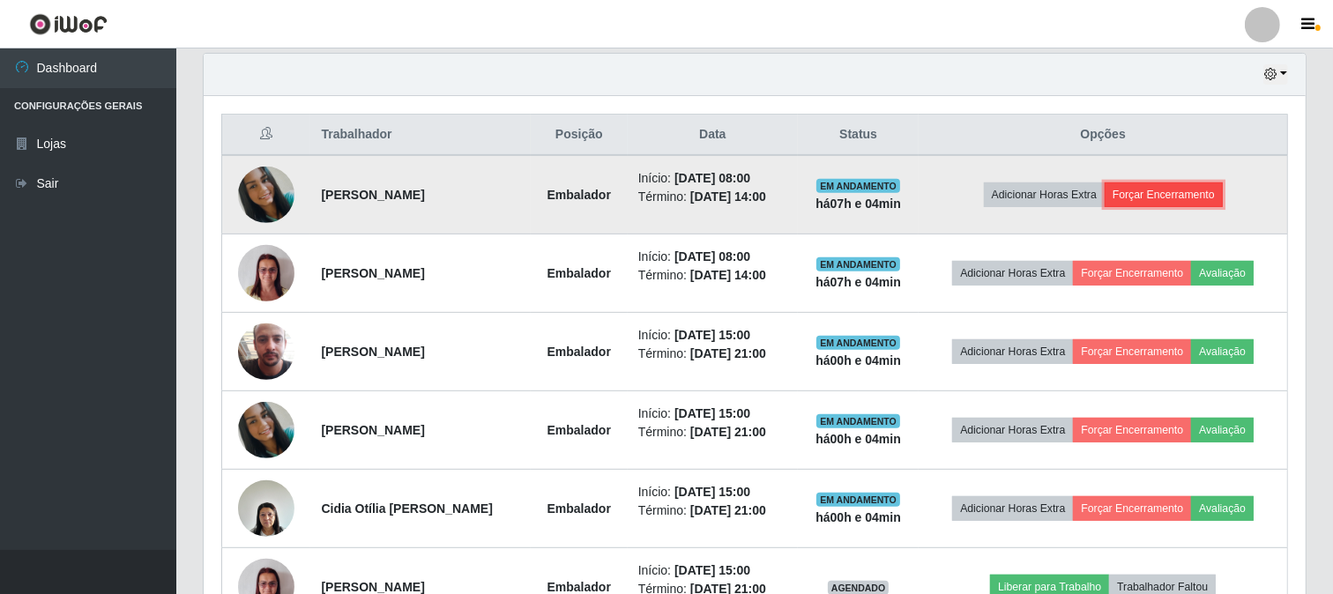
click at [1202, 187] on button "Forçar Encerramento" at bounding box center [1164, 194] width 118 height 25
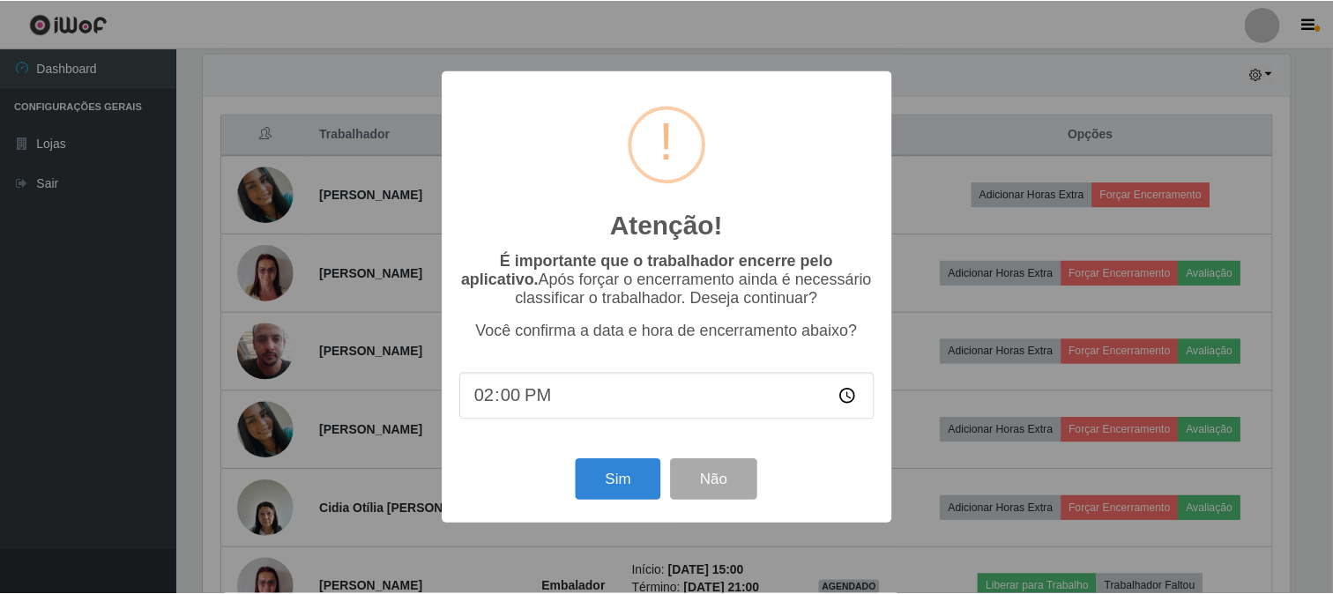
scroll to position [365, 1091]
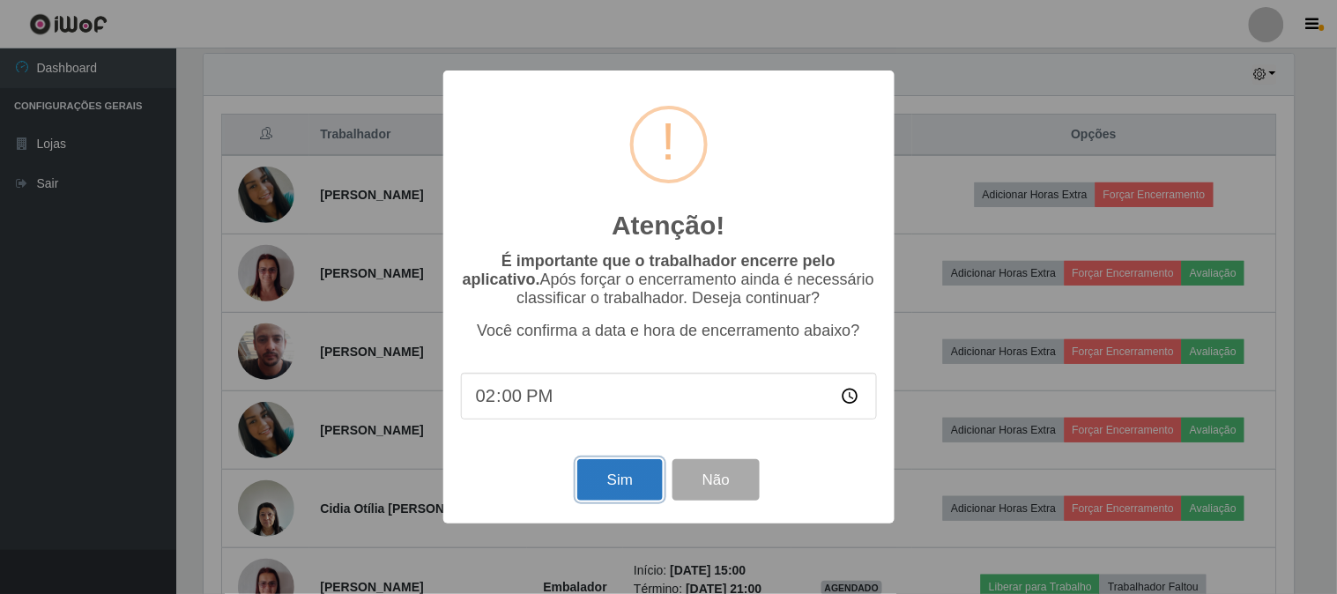
click at [618, 488] on button "Sim" at bounding box center [620, 479] width 86 height 41
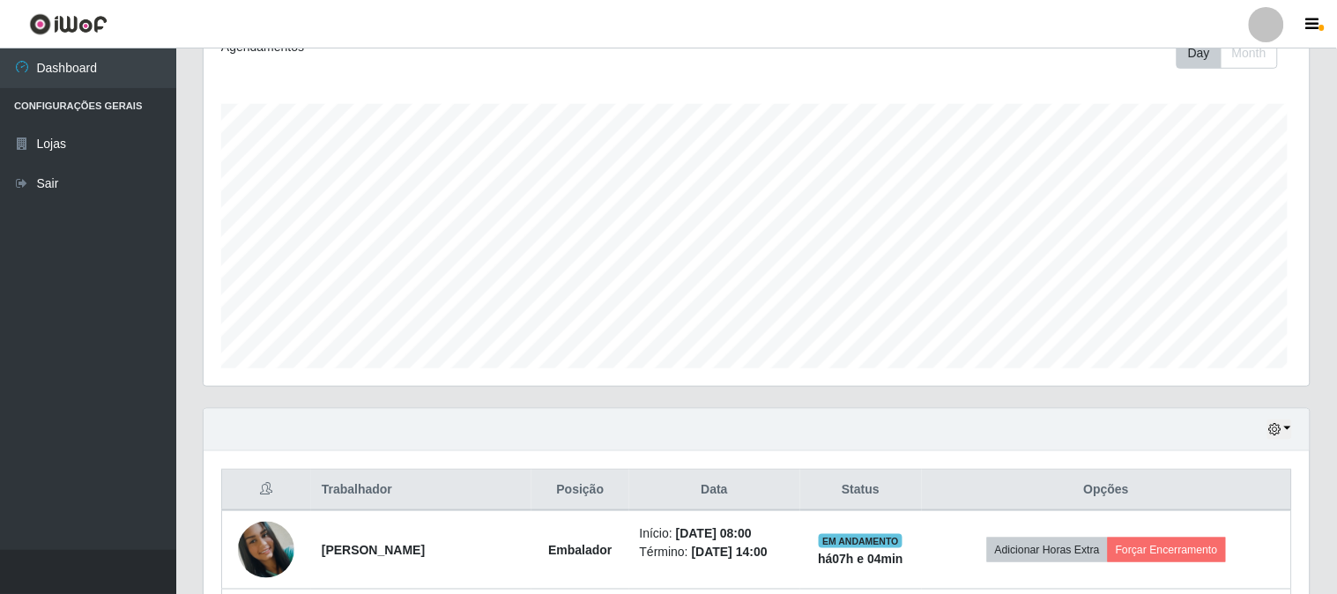
scroll to position [881265, 880539]
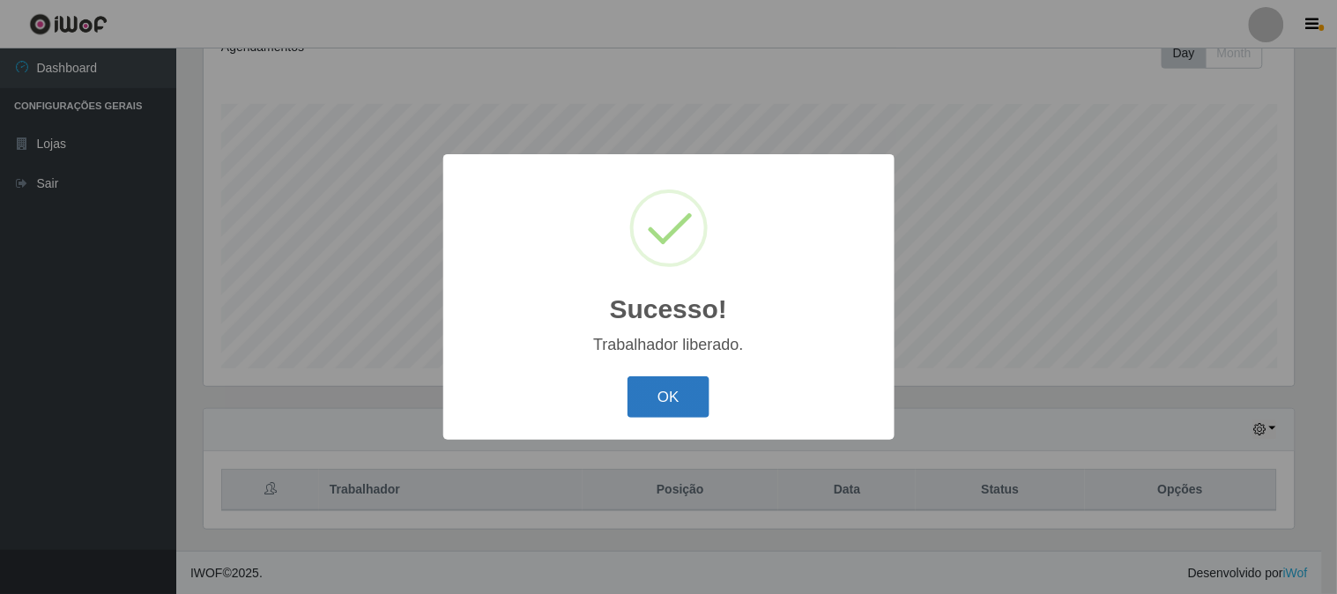
click at [677, 398] on button "OK" at bounding box center [669, 396] width 82 height 41
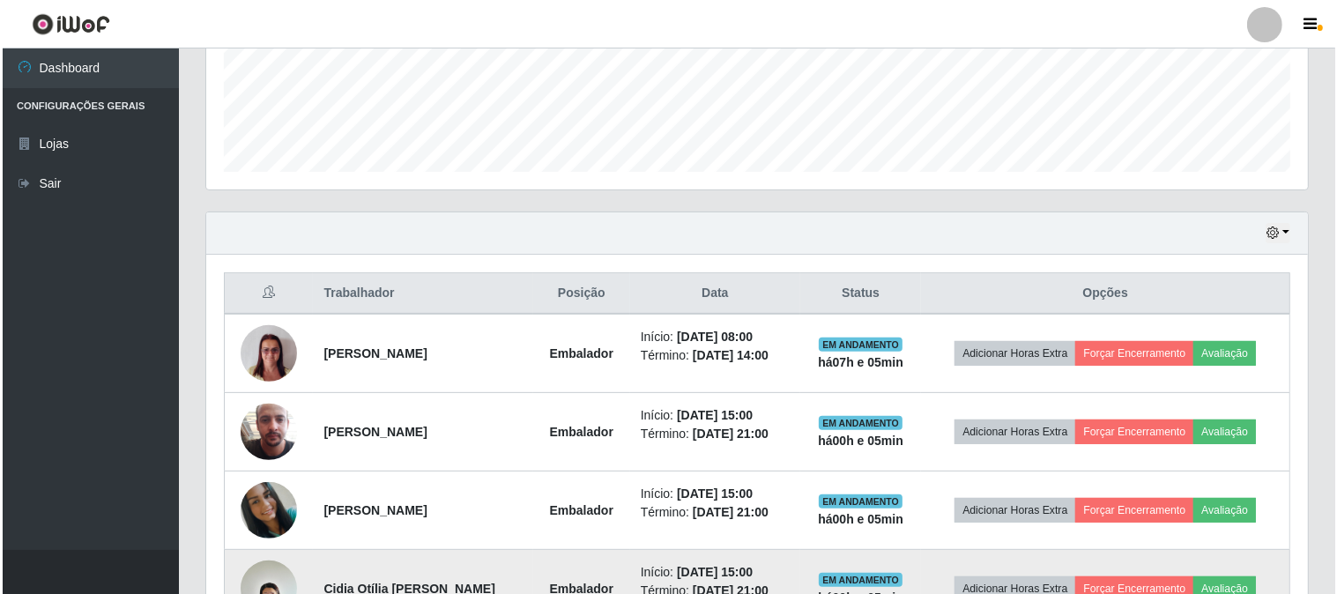
scroll to position [556, 0]
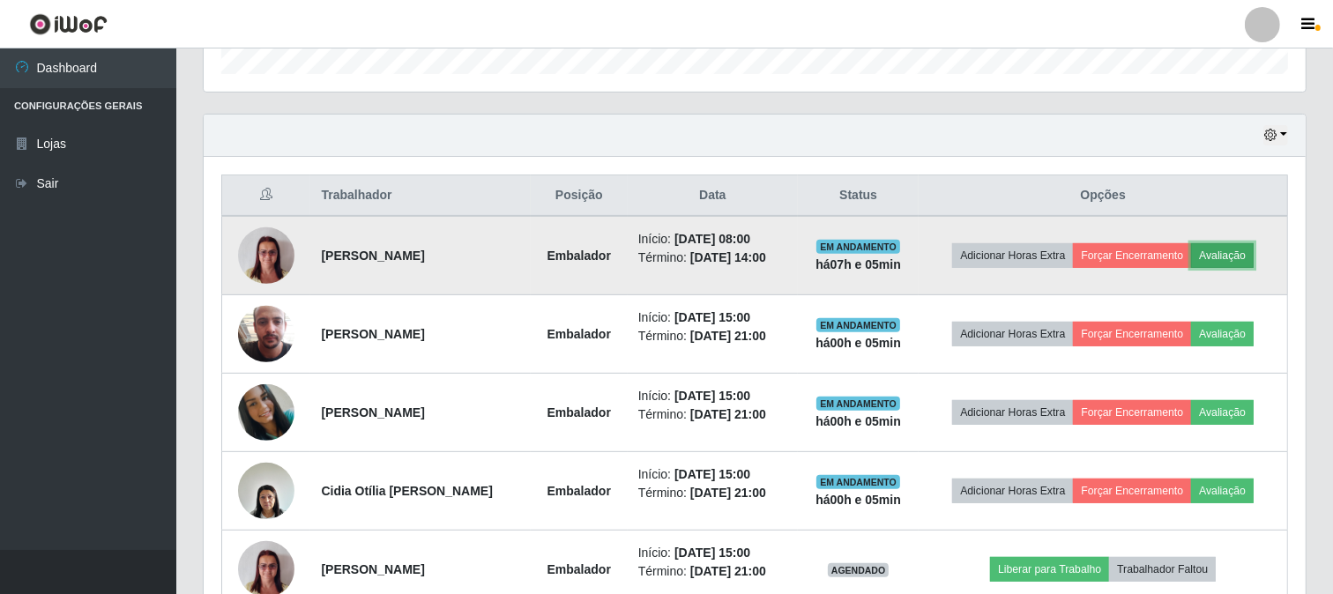
click at [1249, 251] on button "Avaliação" at bounding box center [1222, 255] width 63 height 25
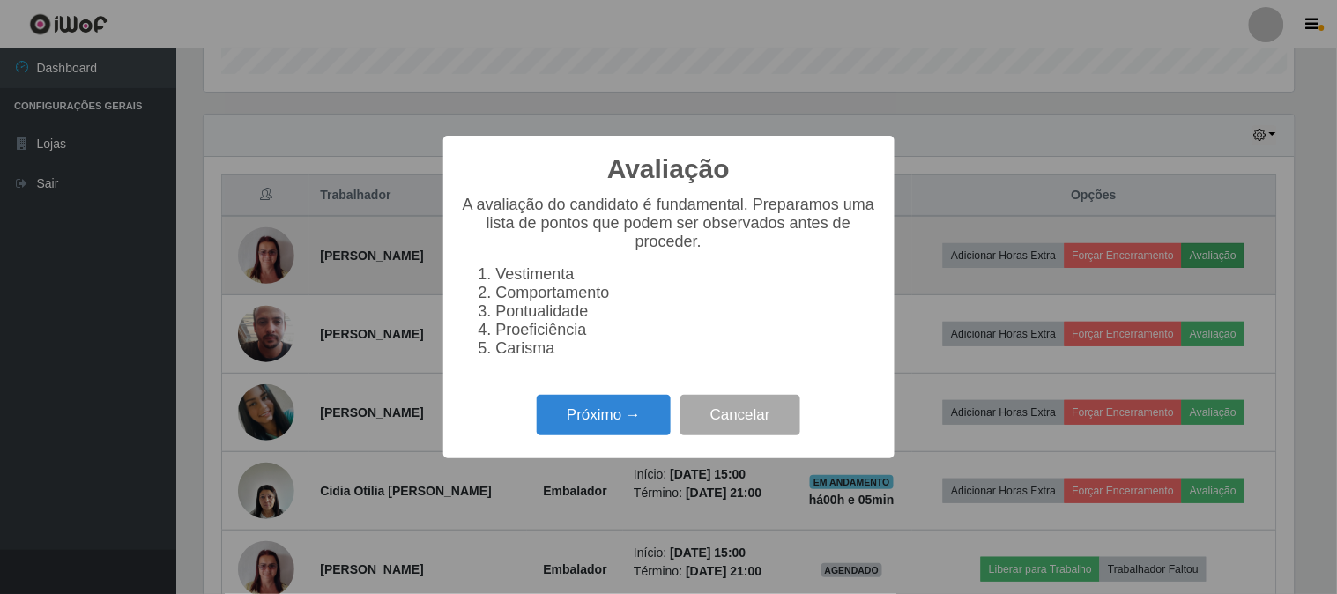
scroll to position [365, 1091]
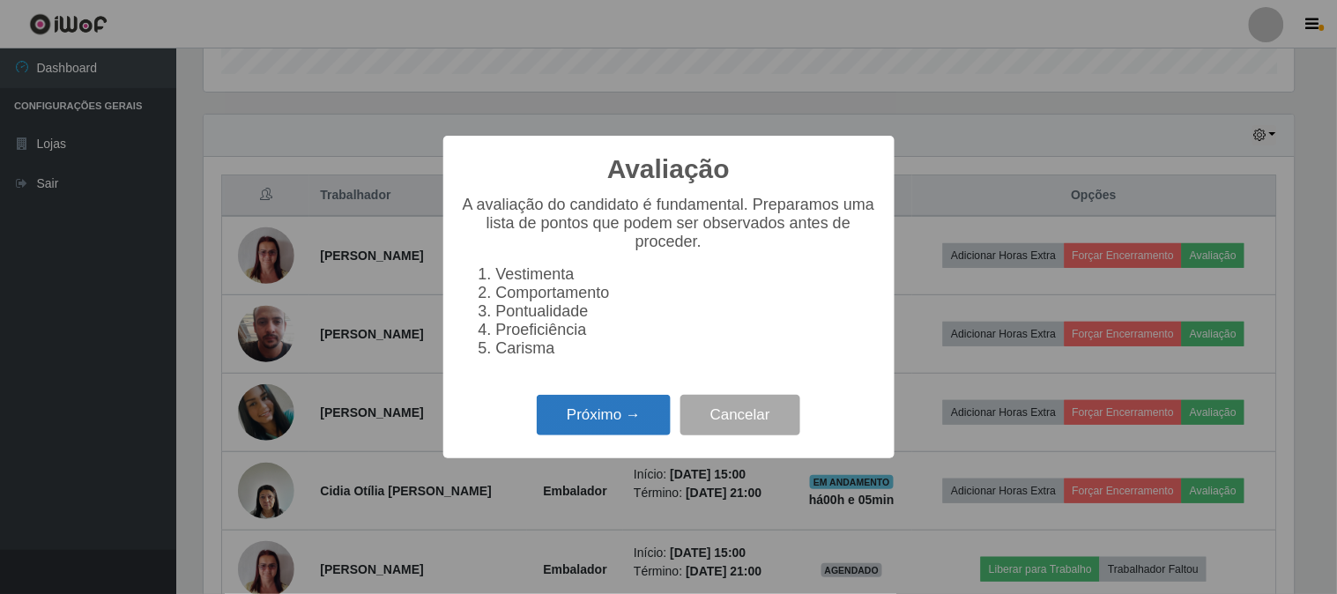
click at [626, 414] on button "Próximo →" at bounding box center [604, 415] width 134 height 41
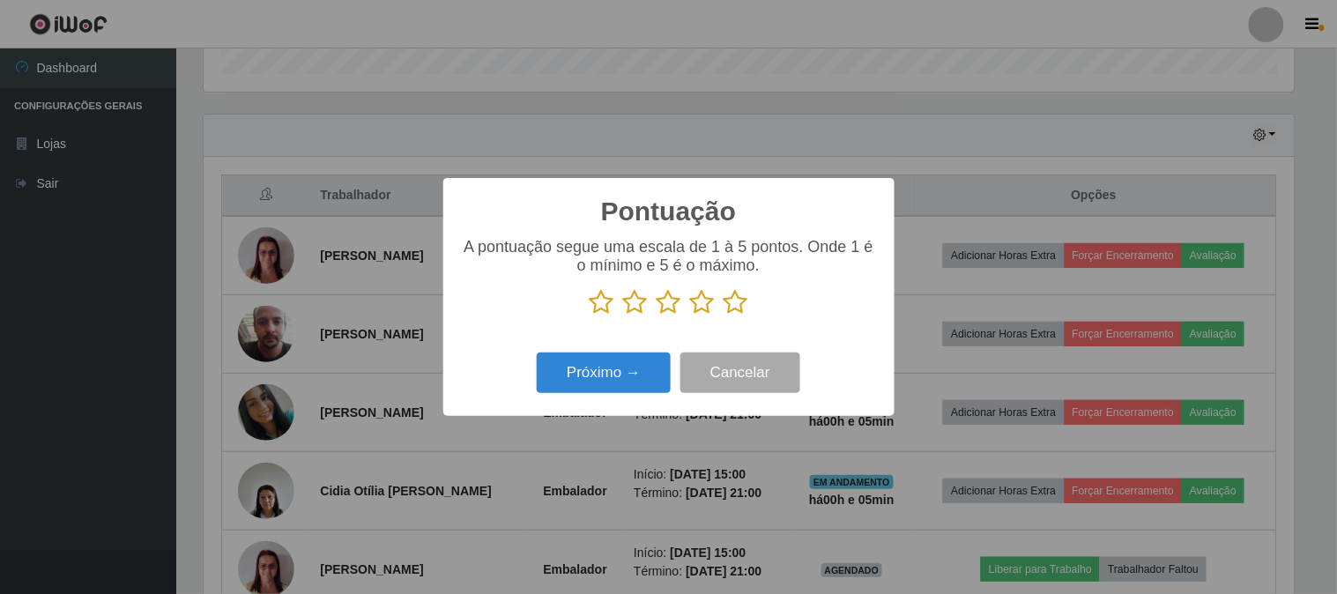
click at [734, 303] on icon at bounding box center [736, 302] width 25 height 26
click at [724, 316] on input "radio" at bounding box center [724, 316] width 0 height 0
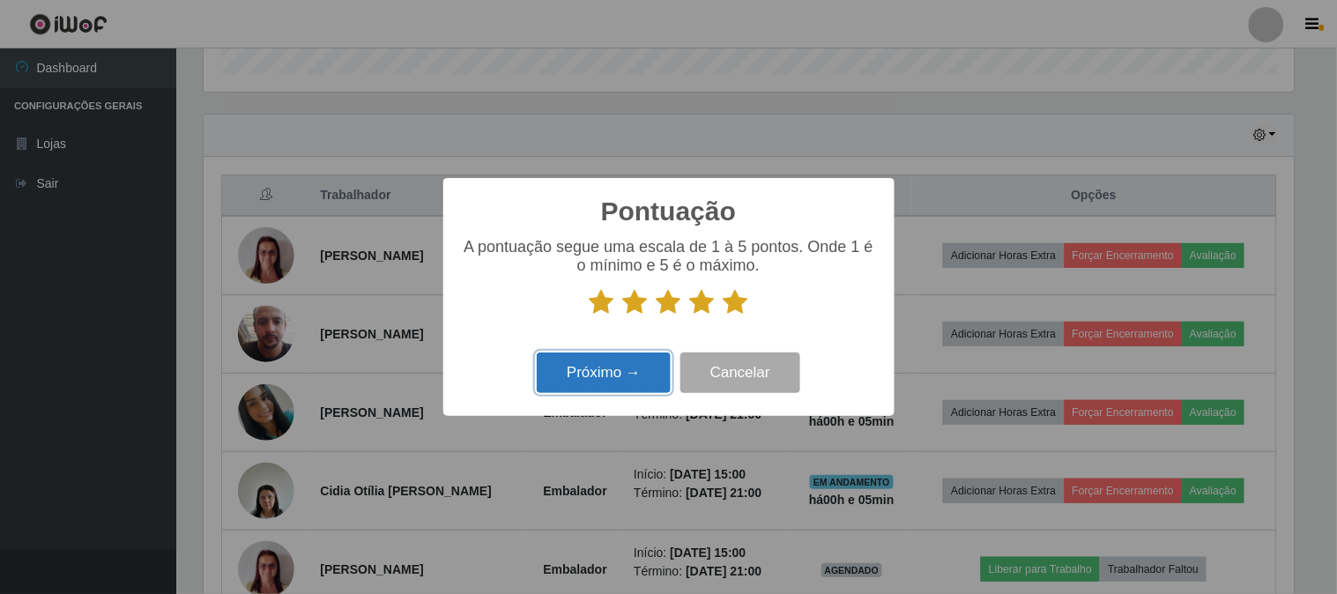
click at [620, 365] on button "Próximo →" at bounding box center [604, 373] width 134 height 41
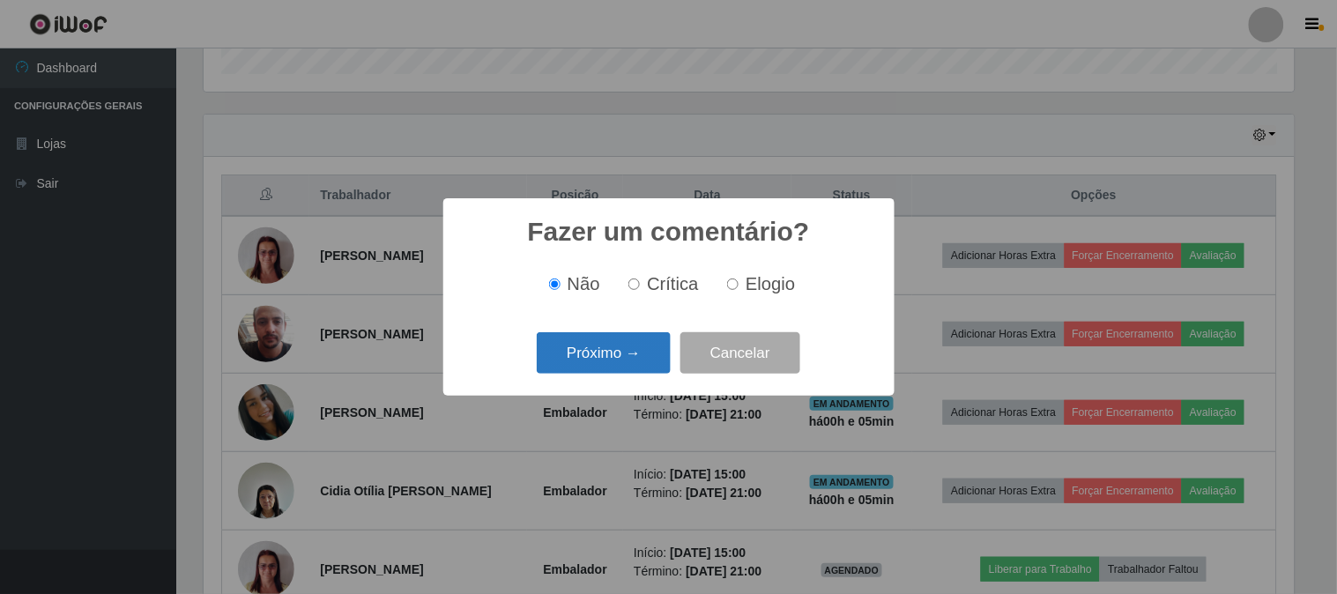
click at [623, 366] on button "Próximo →" at bounding box center [604, 352] width 134 height 41
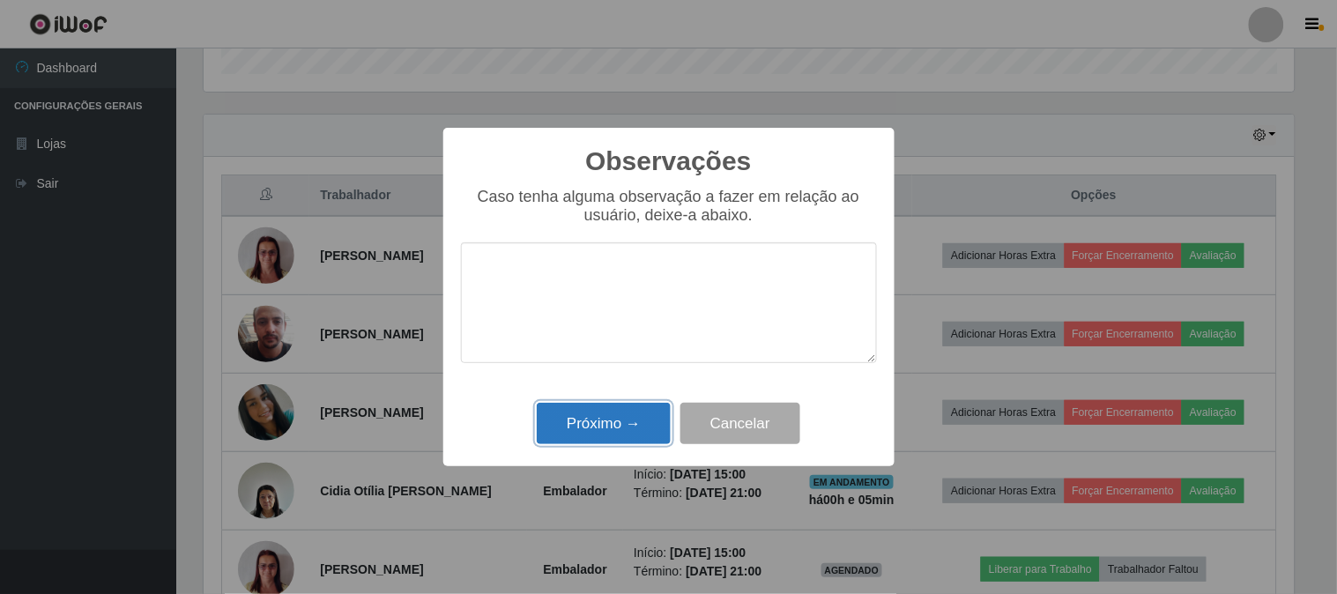
click at [626, 417] on button "Próximo →" at bounding box center [604, 423] width 134 height 41
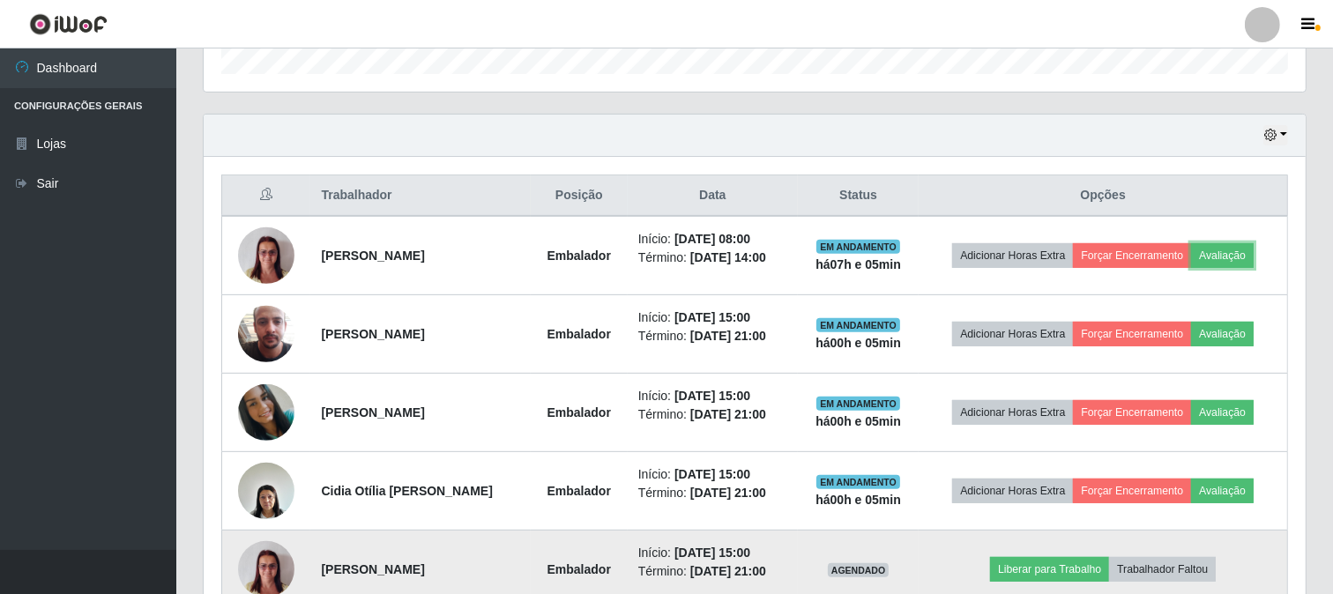
scroll to position [654, 0]
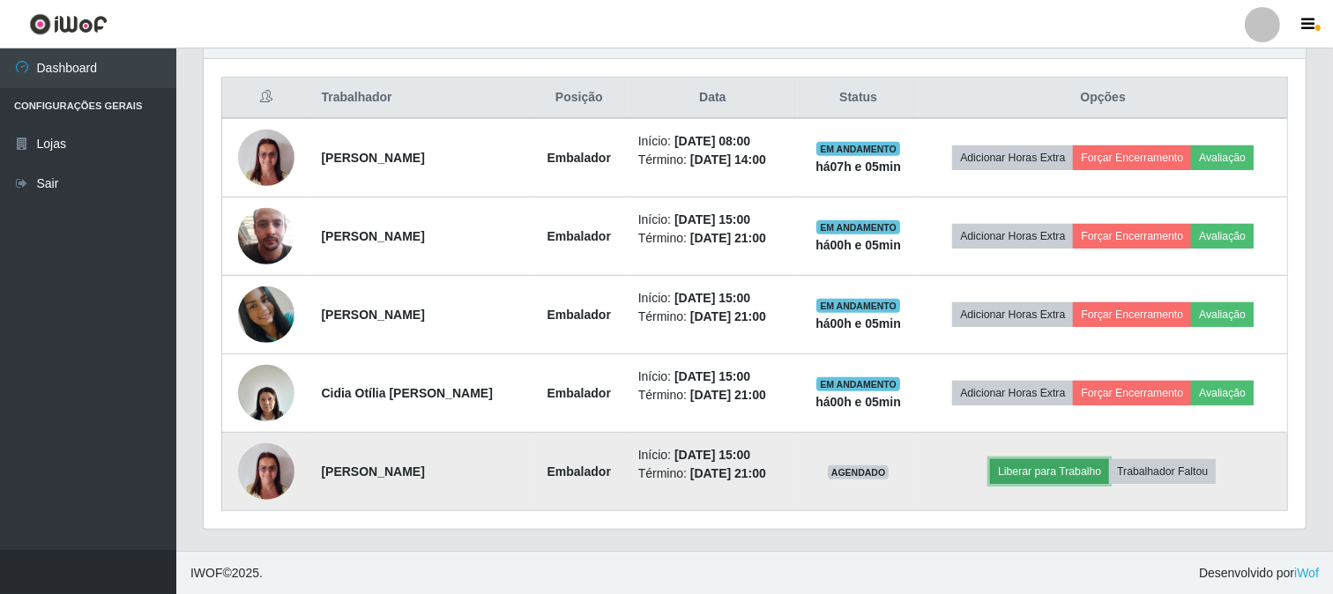
click at [1033, 473] on button "Liberar para Trabalho" at bounding box center [1049, 471] width 119 height 25
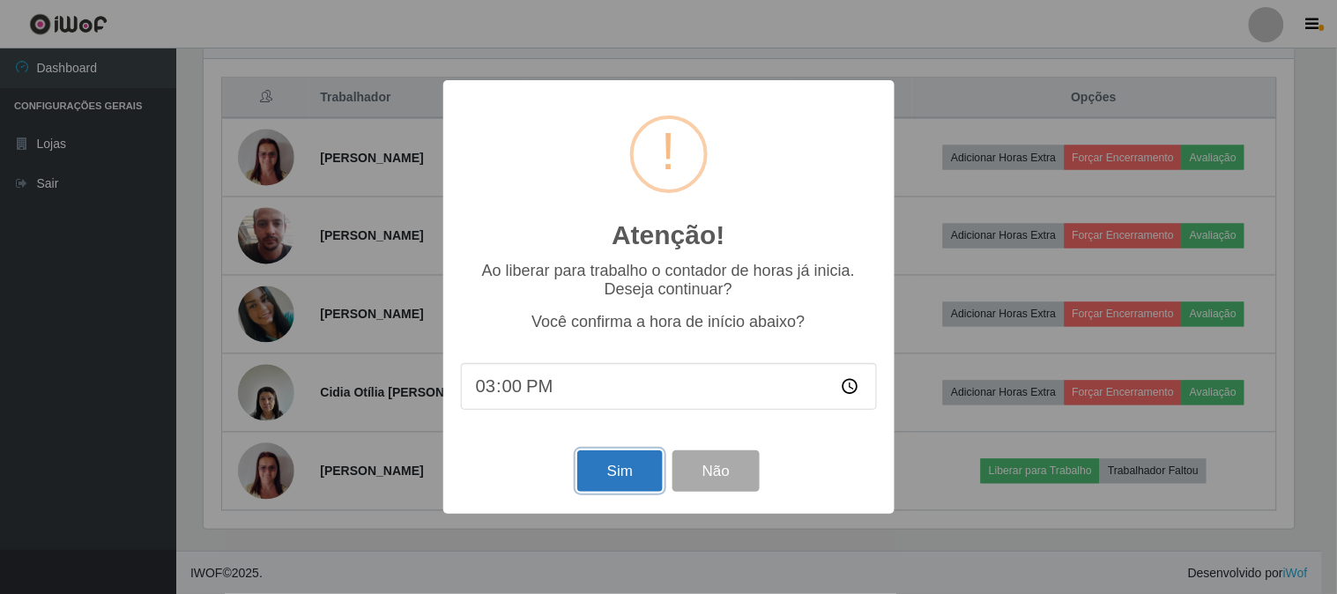
click at [620, 479] on button "Sim" at bounding box center [620, 471] width 86 height 41
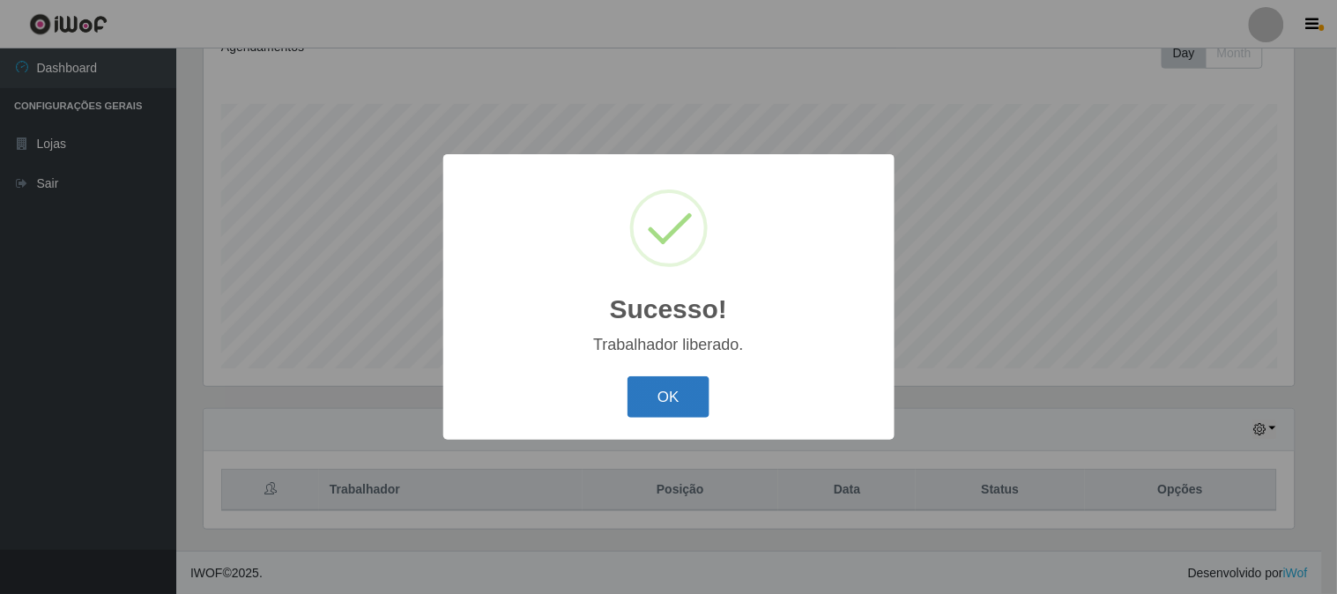
click at [674, 397] on button "OK" at bounding box center [669, 396] width 82 height 41
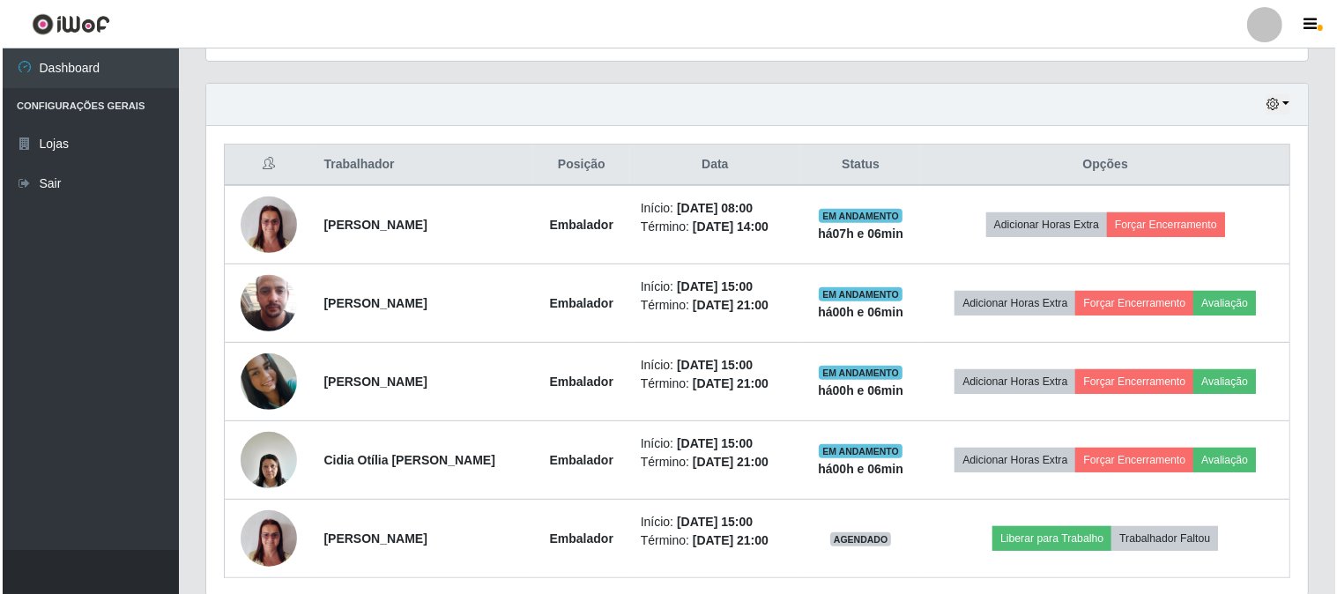
scroll to position [655, 0]
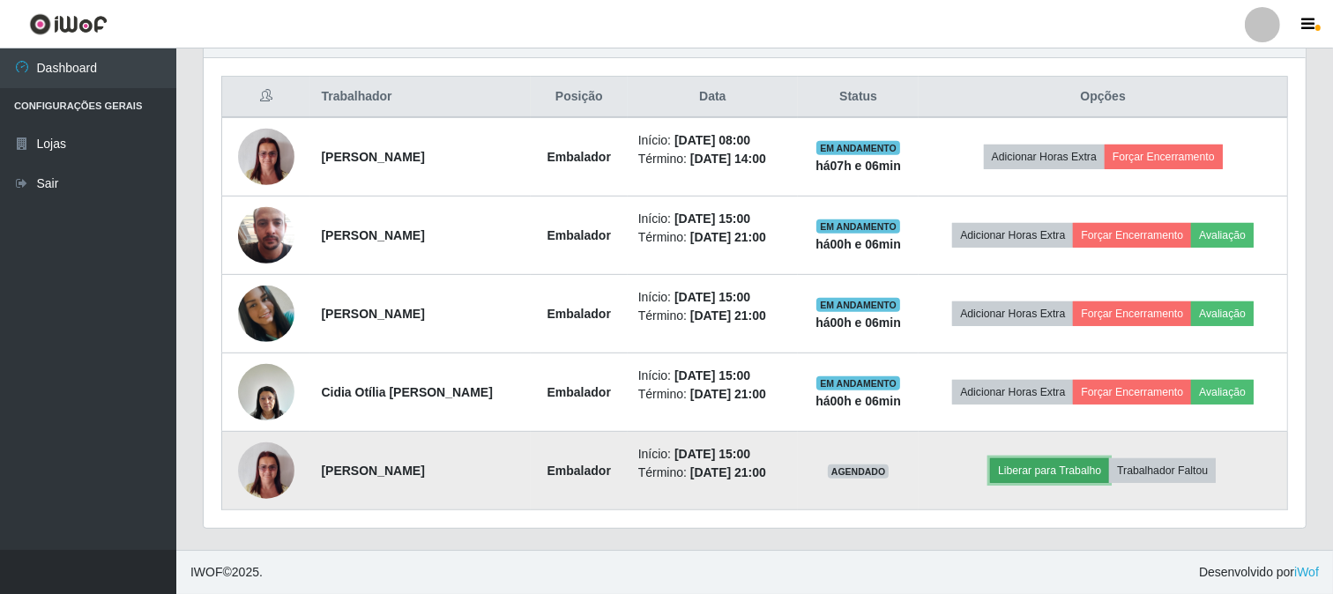
click at [1017, 468] on button "Liberar para Trabalho" at bounding box center [1049, 470] width 119 height 25
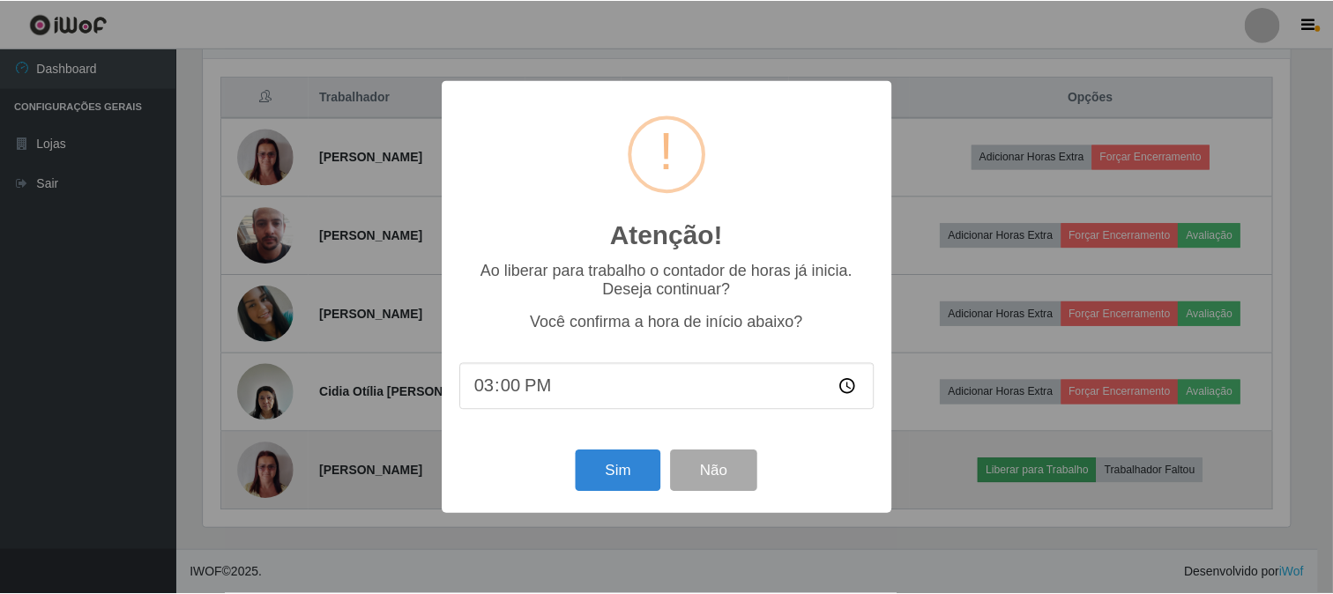
scroll to position [365, 1091]
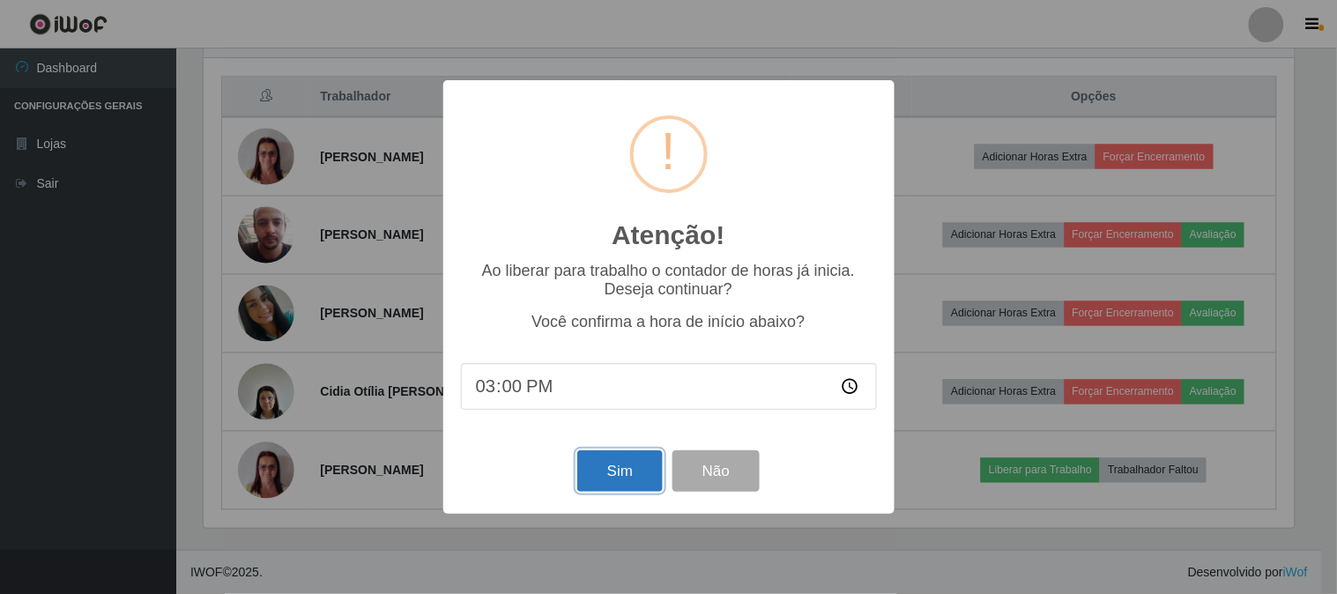
click at [619, 473] on button "Sim" at bounding box center [620, 471] width 86 height 41
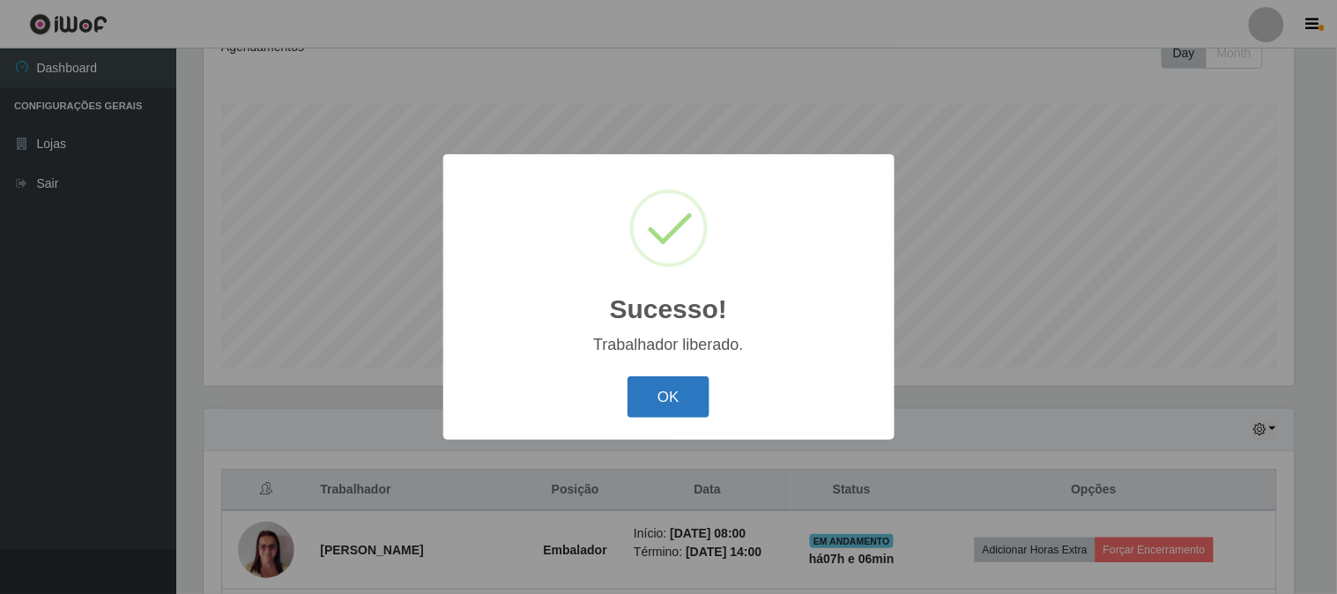
click at [677, 404] on button "OK" at bounding box center [669, 396] width 82 height 41
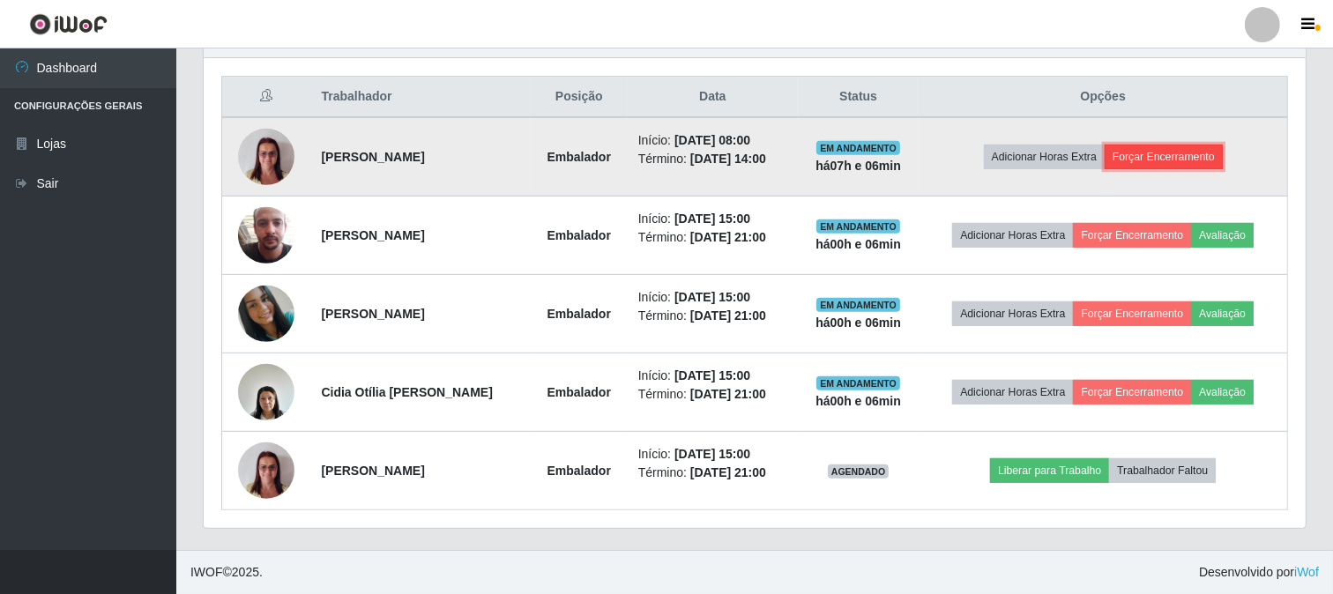
click at [1141, 152] on button "Forçar Encerramento" at bounding box center [1164, 157] width 118 height 25
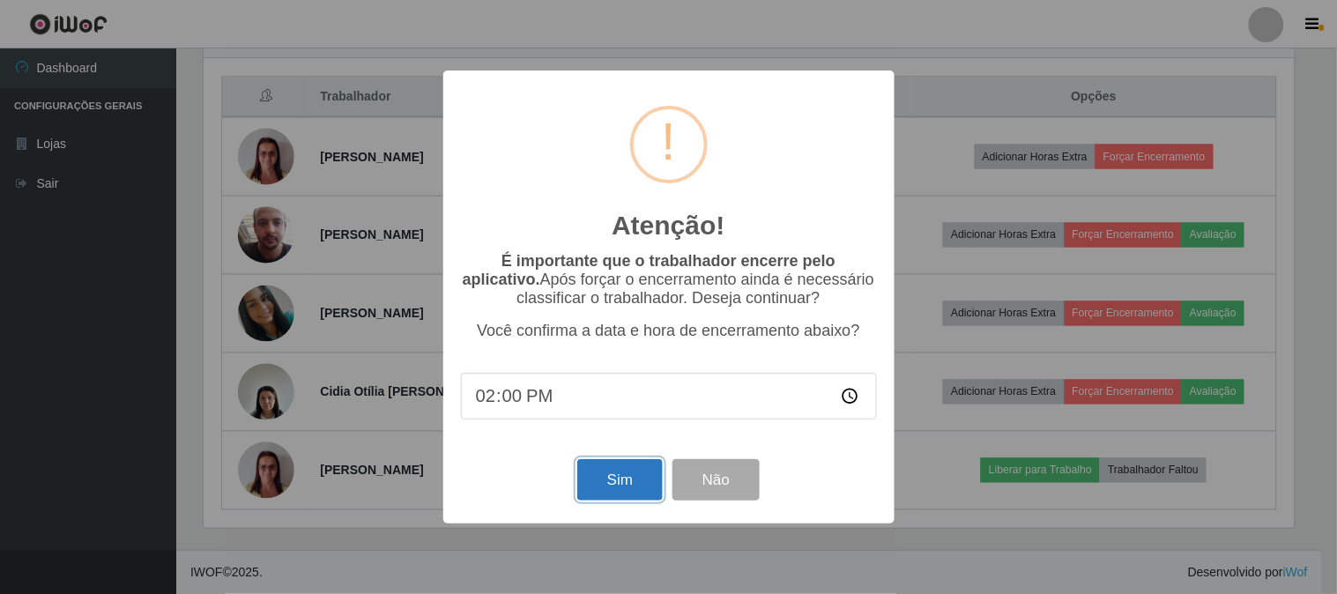
click at [618, 486] on button "Sim" at bounding box center [620, 479] width 86 height 41
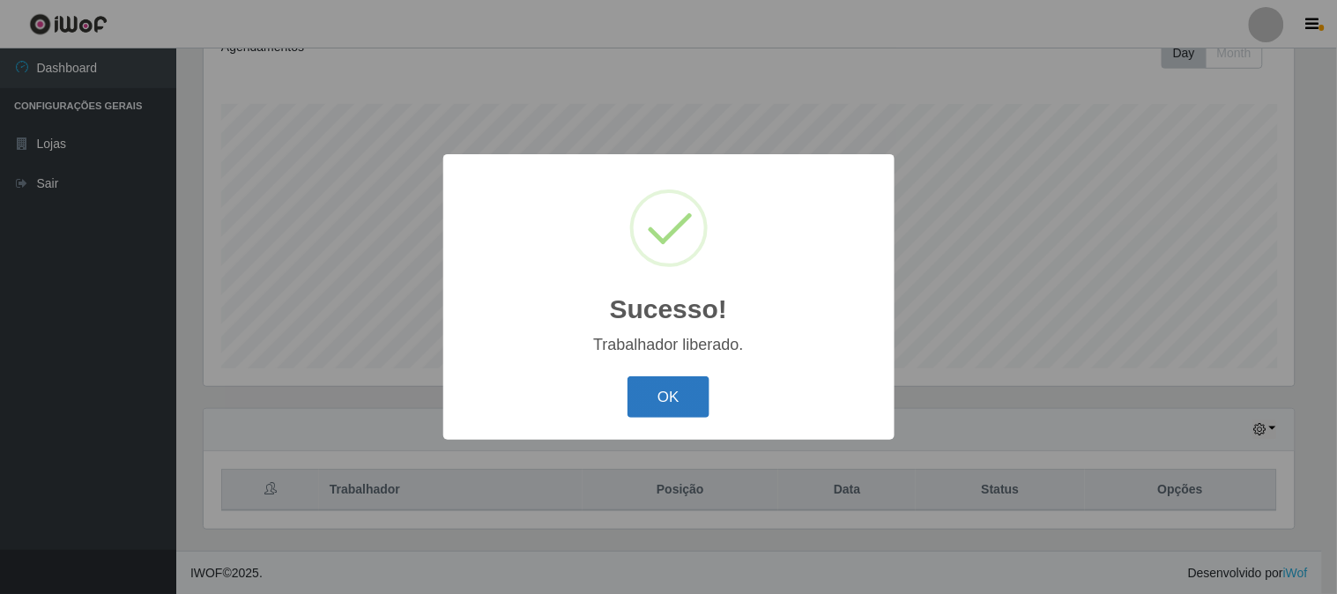
click at [667, 402] on button "OK" at bounding box center [669, 396] width 82 height 41
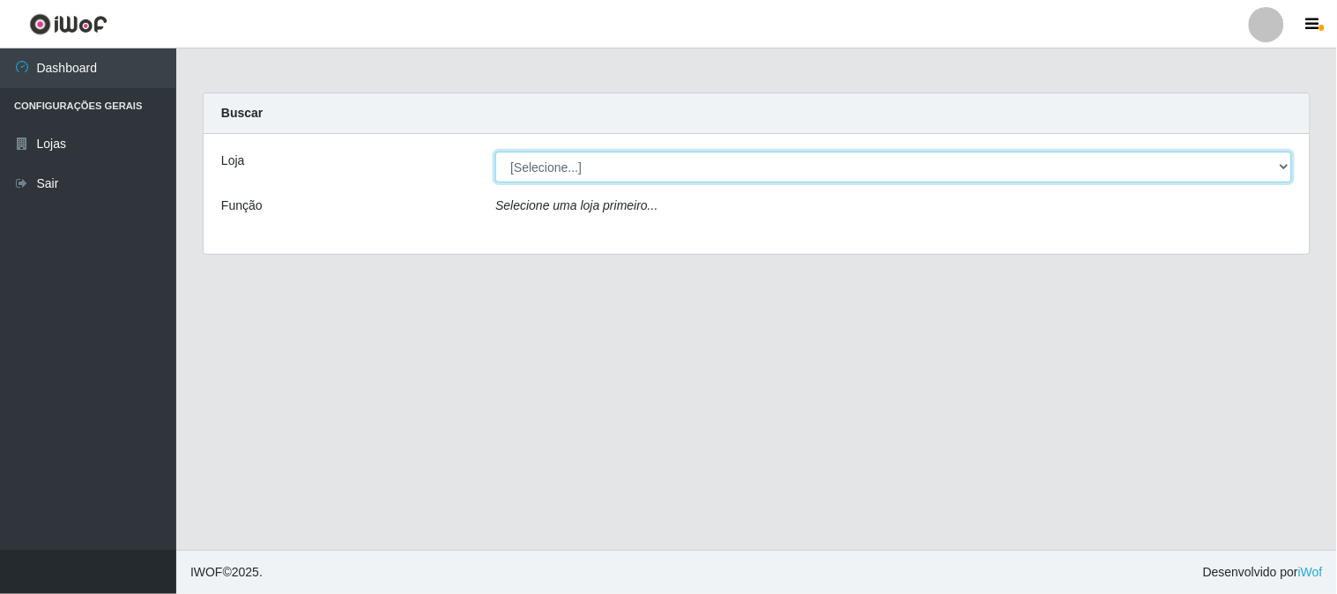
click at [558, 169] on select "[Selecione...] Rede Compras Supermercados - LOJA 1" at bounding box center [893, 167] width 797 height 31
select select "158"
click at [495, 152] on select "[Selecione...] Rede Compras Supermercados - LOJA 1" at bounding box center [893, 167] width 797 height 31
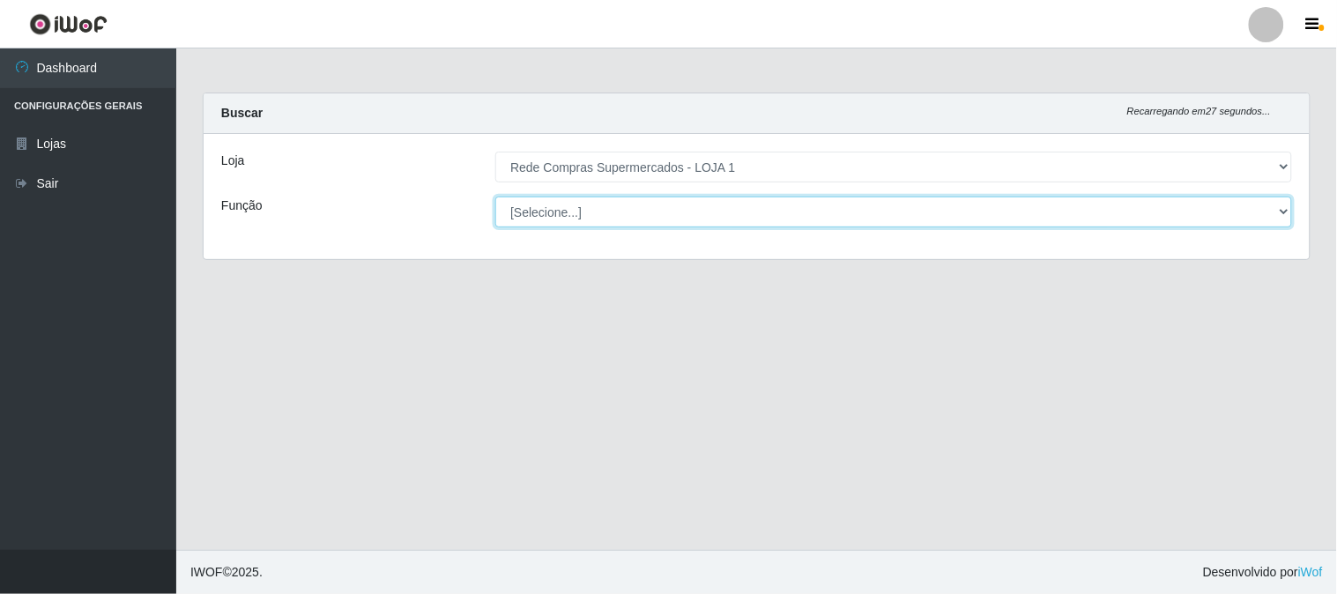
click at [568, 212] on select "[Selecione...] ASG ASG + ASG ++ Balconista Balconista + Balconista ++ Embalador…" at bounding box center [893, 212] width 797 height 31
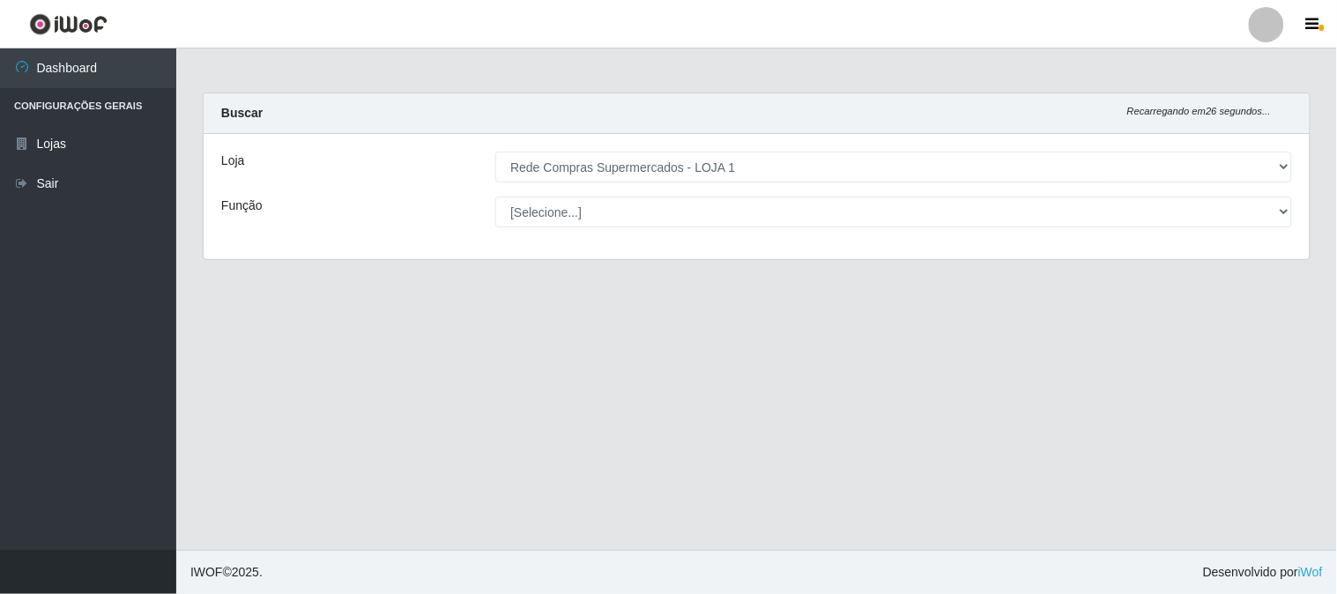
click at [319, 307] on main "Carregando... Buscar Recarregando em 26 segundos... Loja [Selecione...] Rede Co…" at bounding box center [756, 299] width 1161 height 502
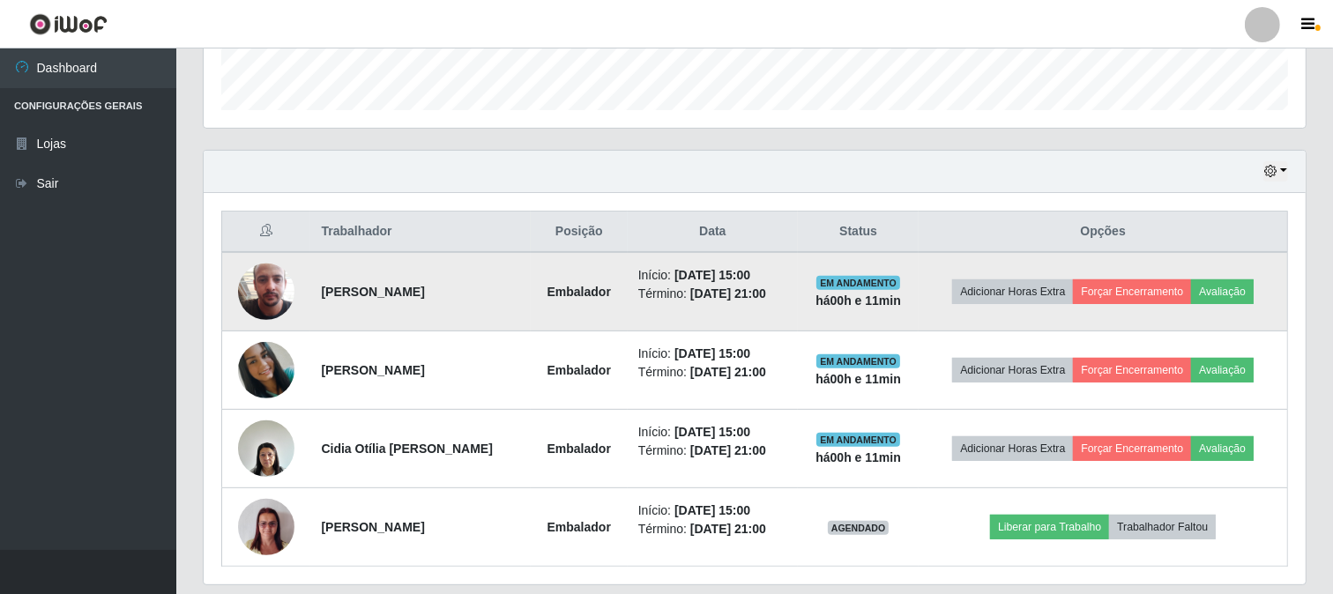
scroll to position [577, 0]
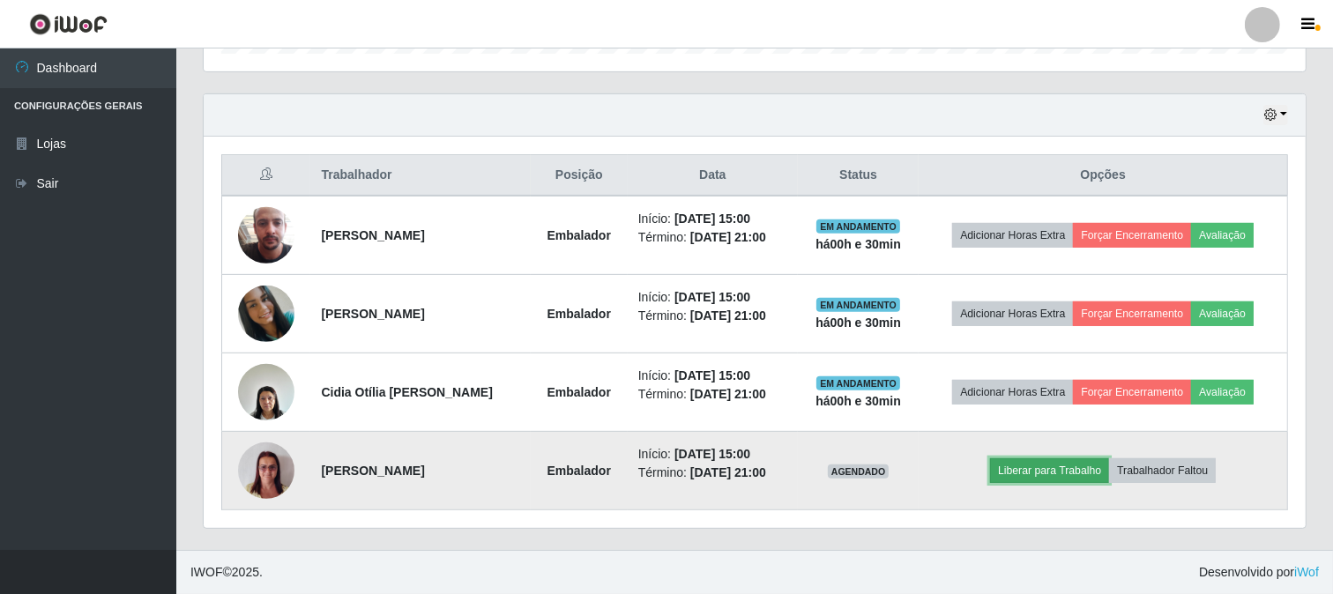
click at [1035, 469] on button "Liberar para Trabalho" at bounding box center [1049, 470] width 119 height 25
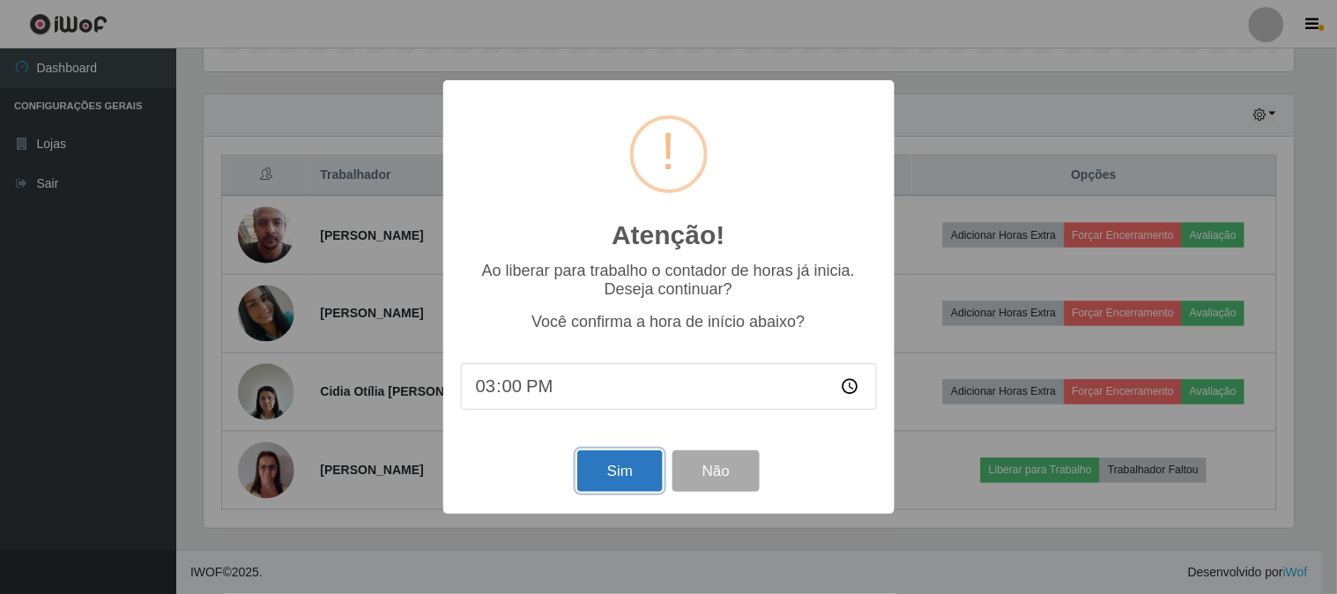
click at [629, 473] on button "Sim" at bounding box center [620, 471] width 86 height 41
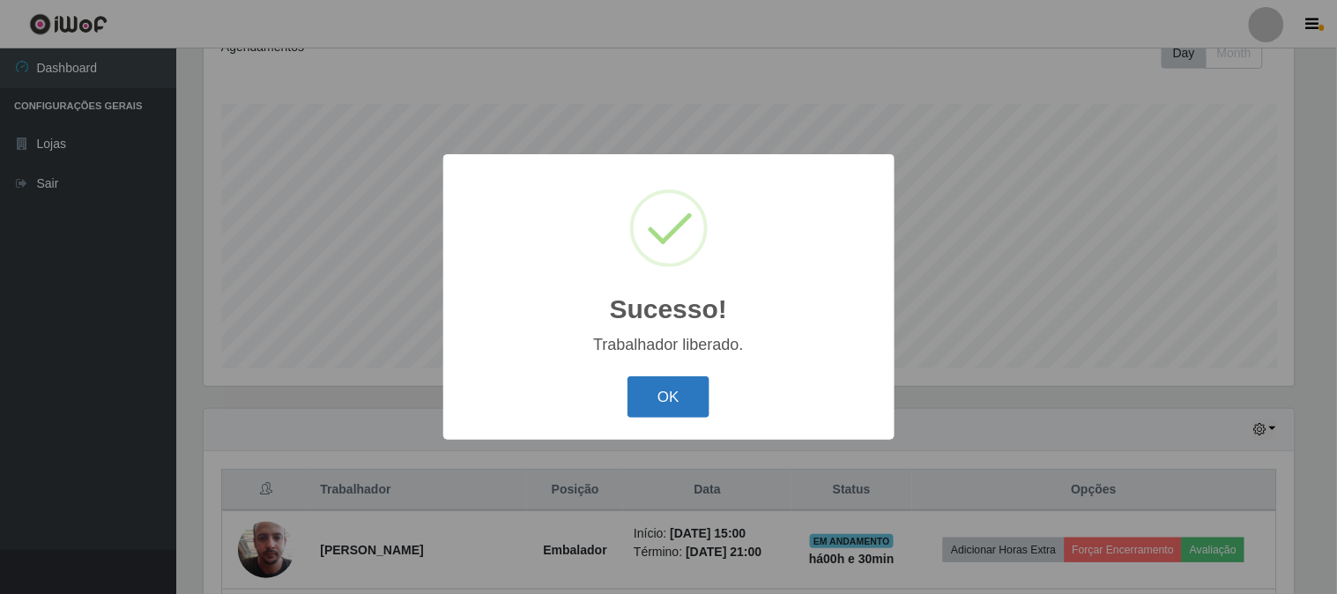
click at [648, 399] on button "OK" at bounding box center [669, 396] width 82 height 41
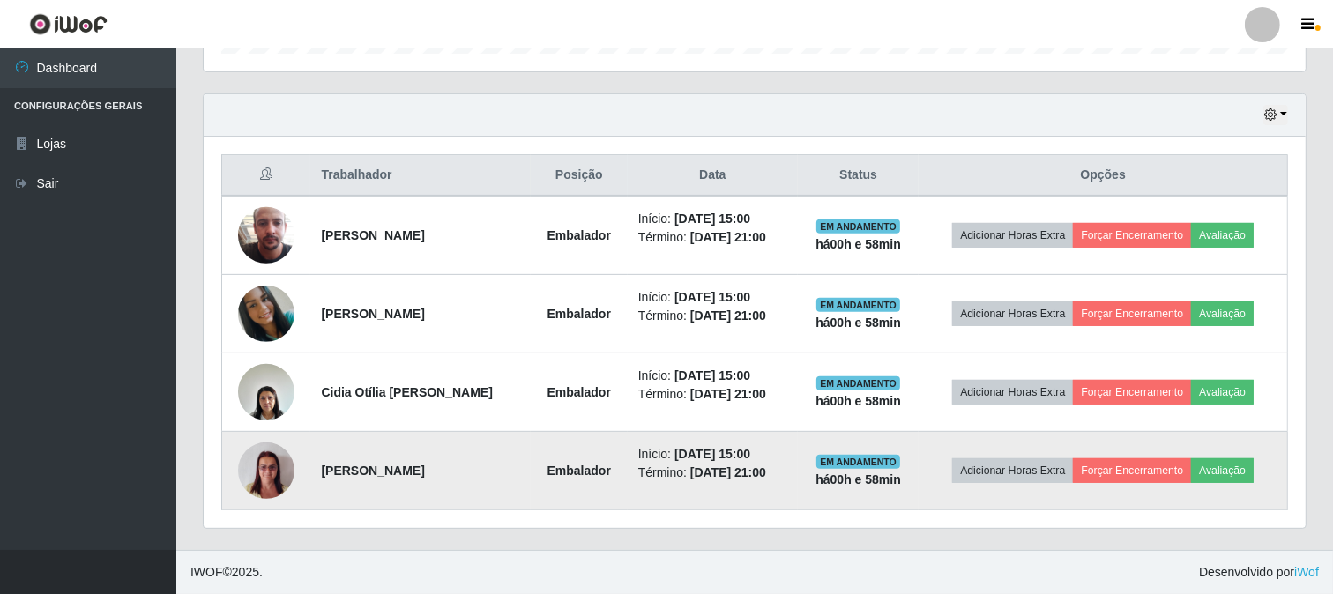
scroll to position [479, 0]
